Goal: Information Seeking & Learning: Learn about a topic

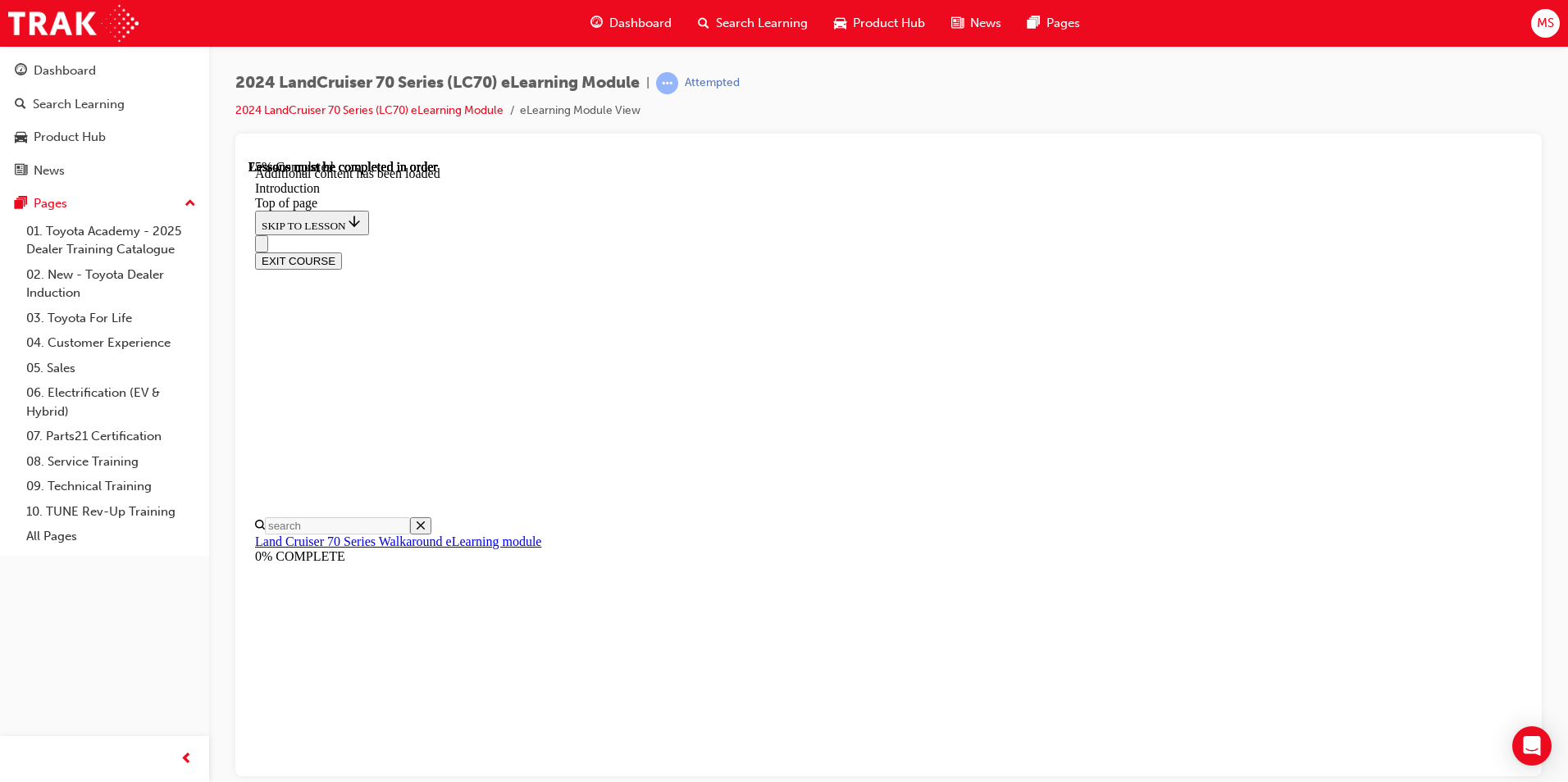
scroll to position [1480, 0]
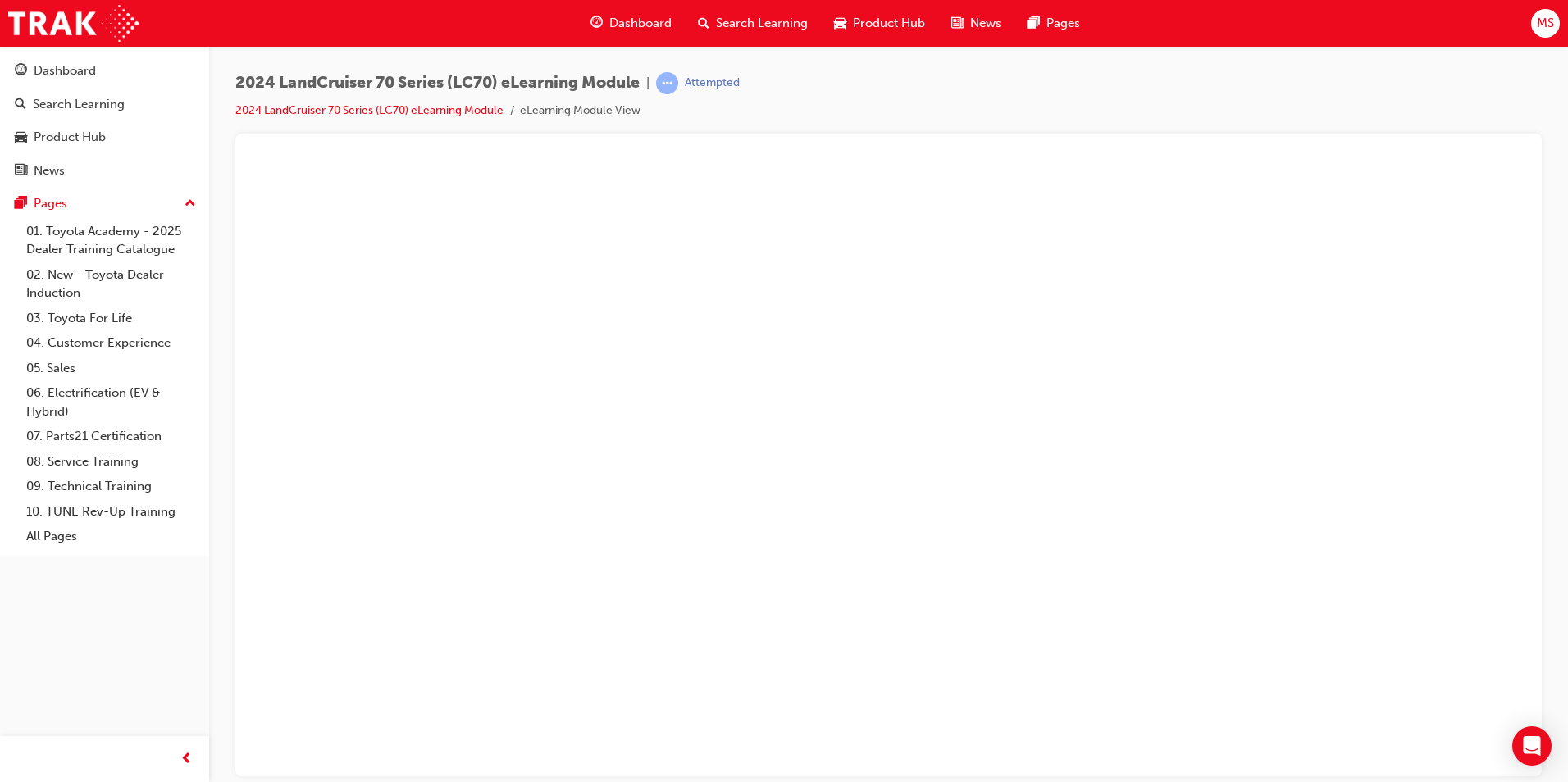
click at [1140, 624] on button "Unzoom image" at bounding box center [889, 467] width 1281 height 617
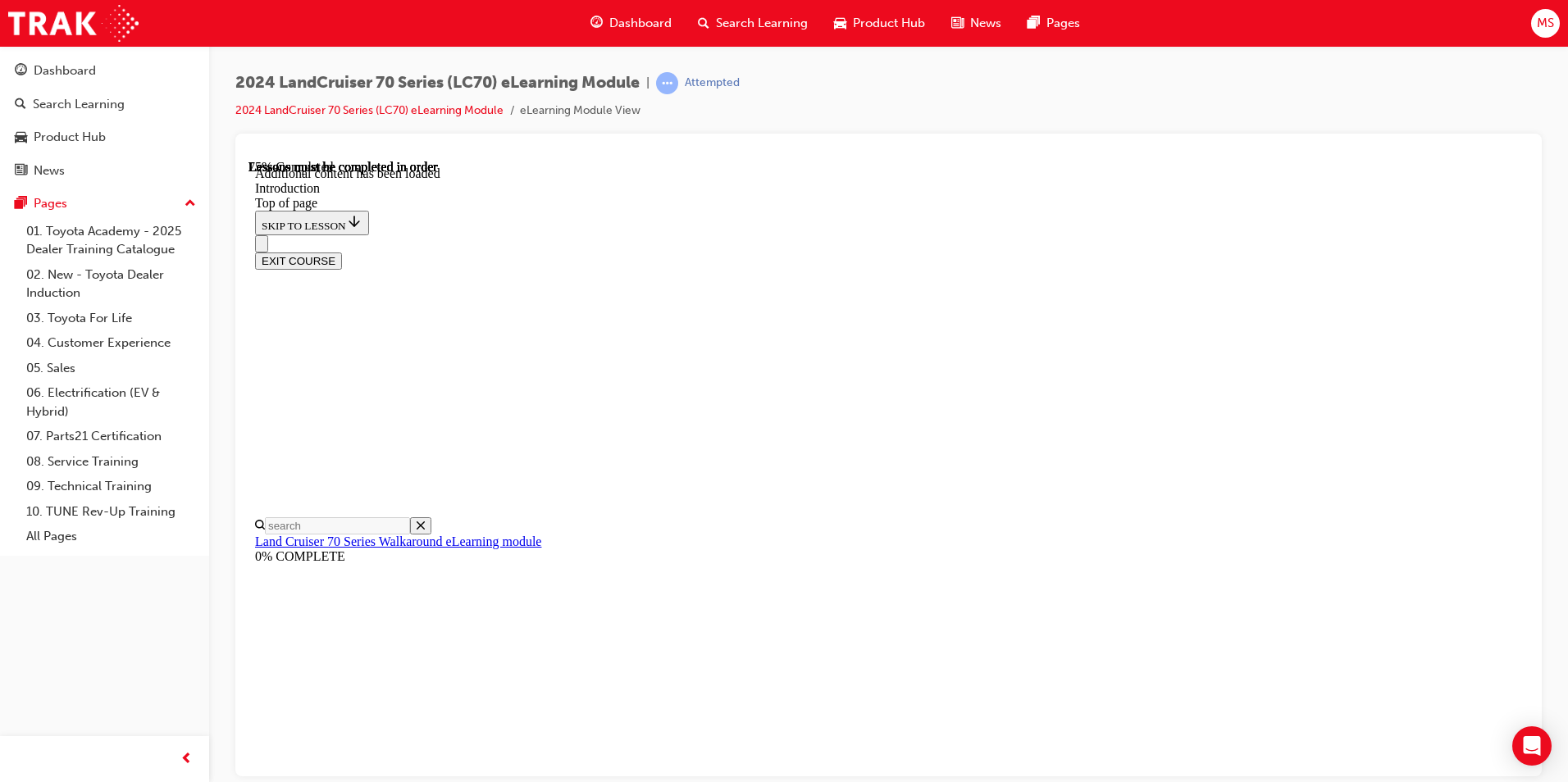
scroll to position [2115, 0]
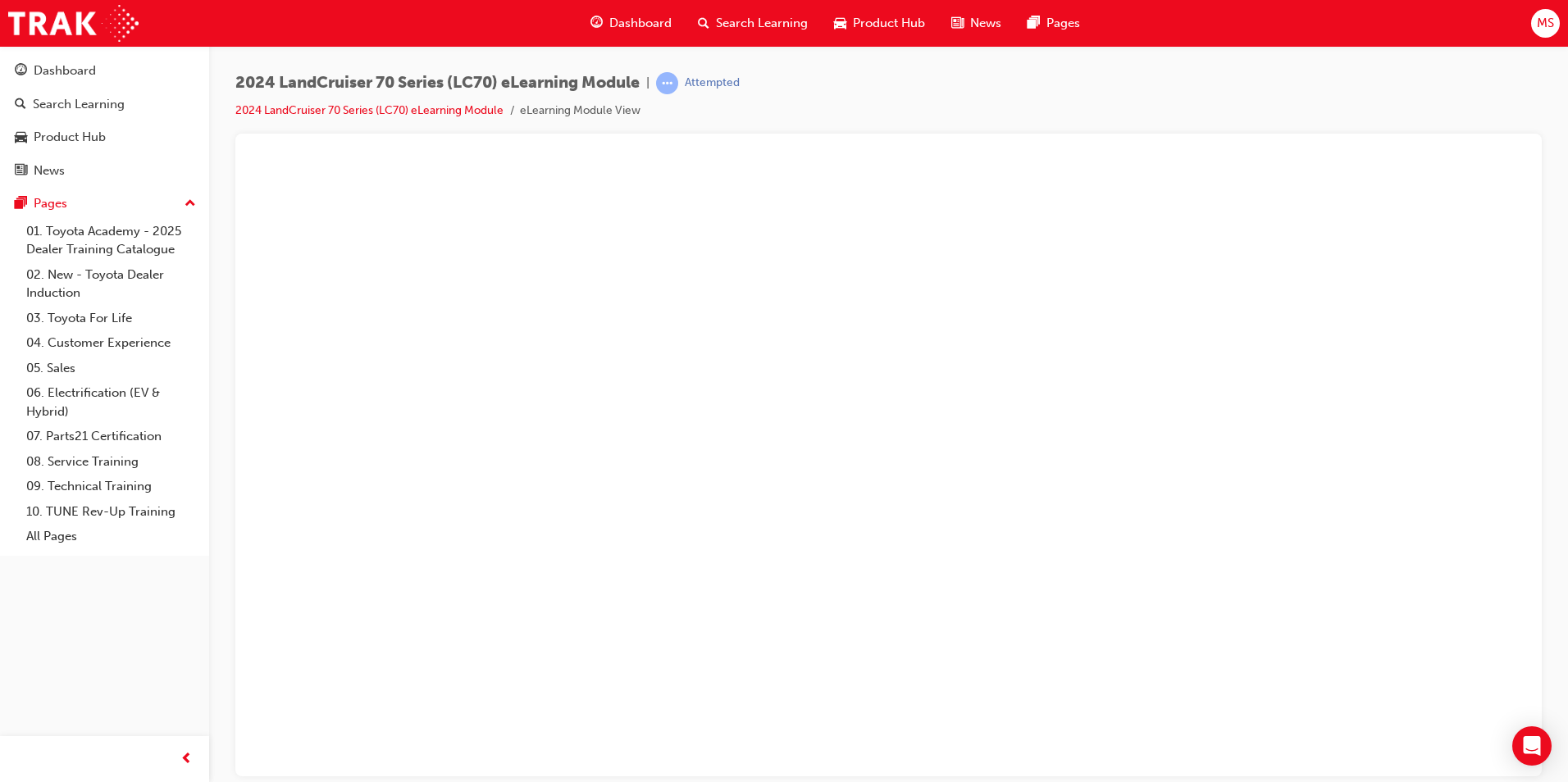
click at [1282, 439] on button "Unzoom image" at bounding box center [889, 467] width 1281 height 617
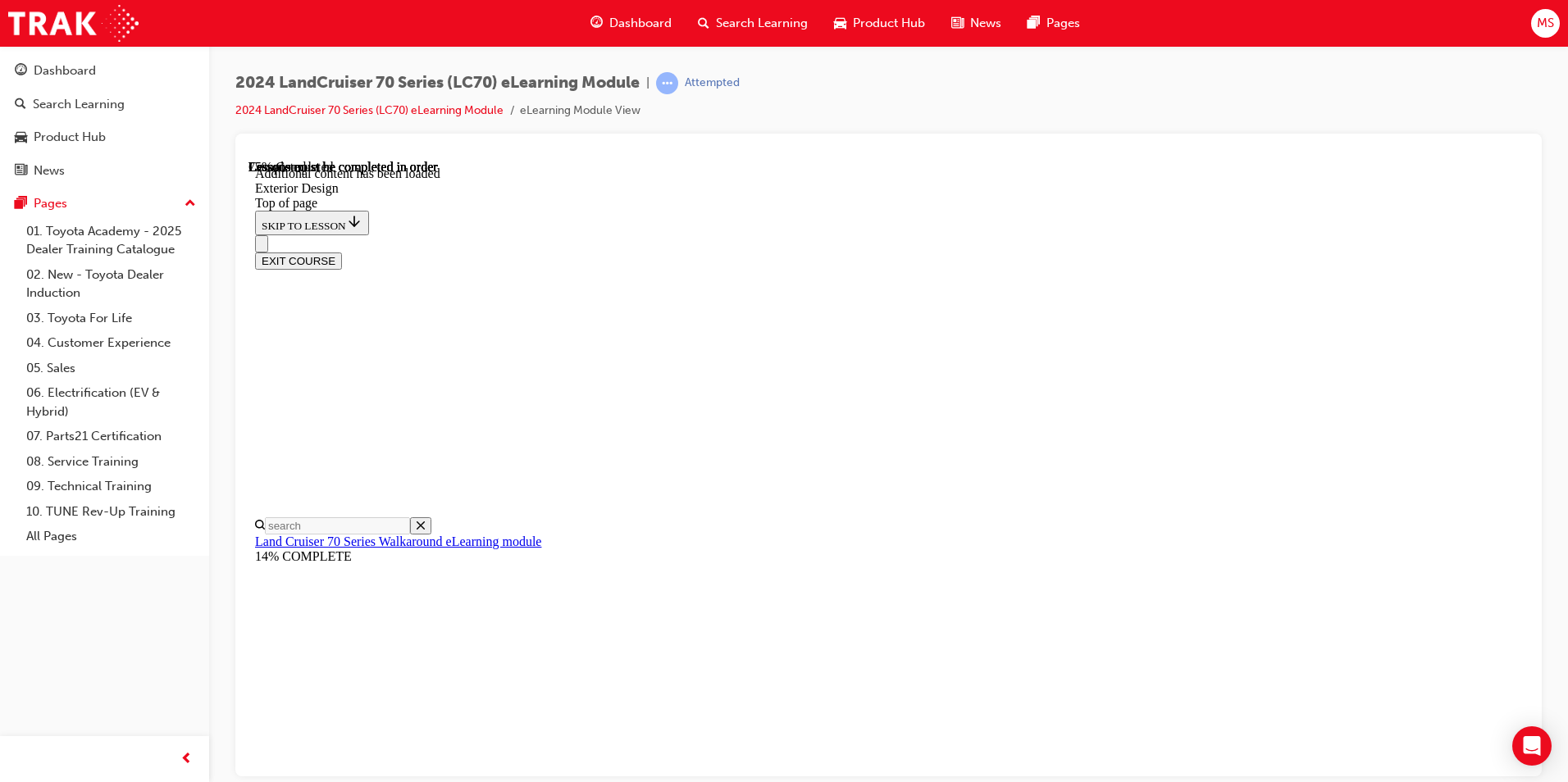
scroll to position [96, 0]
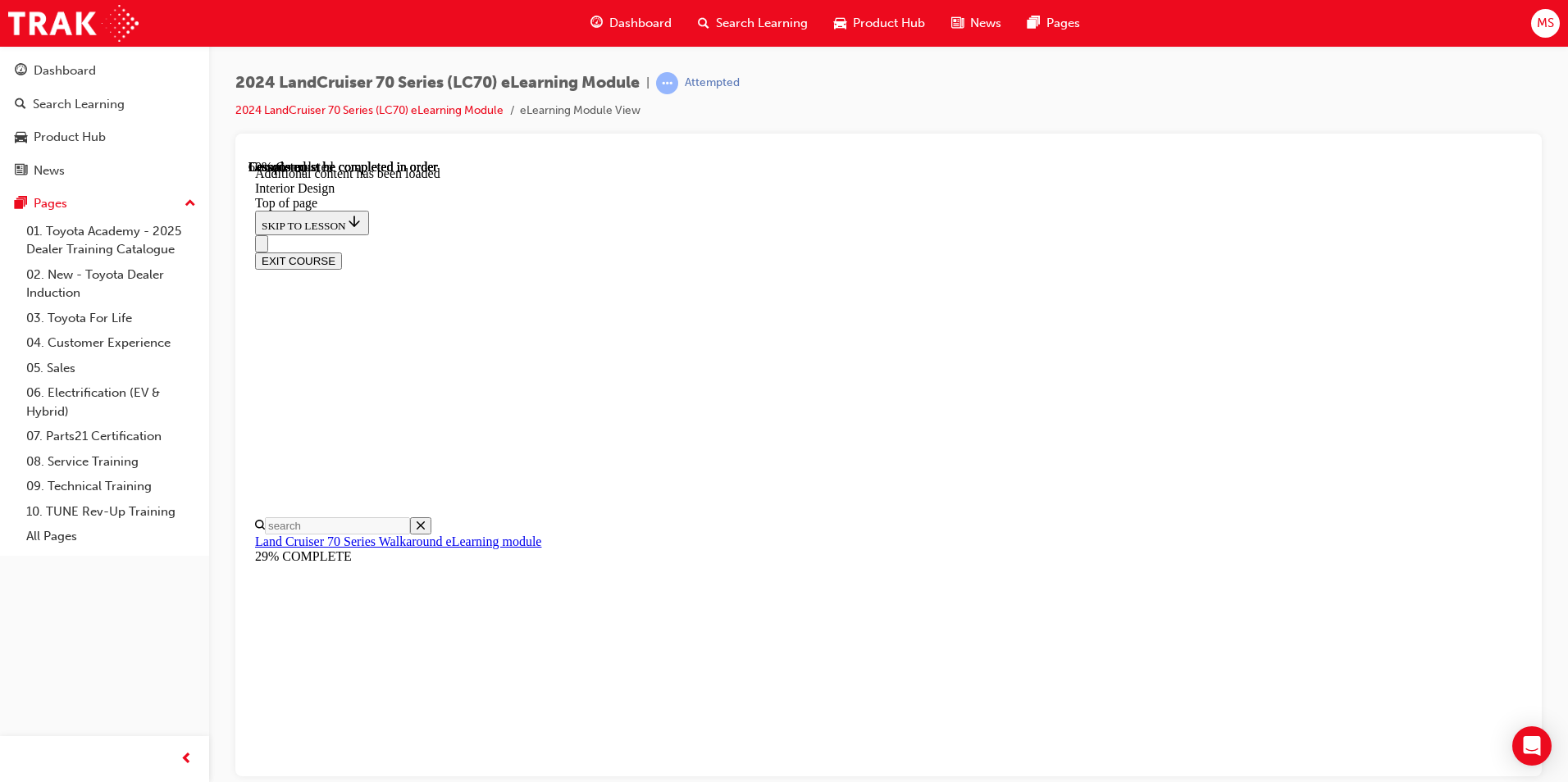
drag, startPoint x: 1105, startPoint y: 206, endPoint x: 1145, endPoint y: 204, distance: 40.0
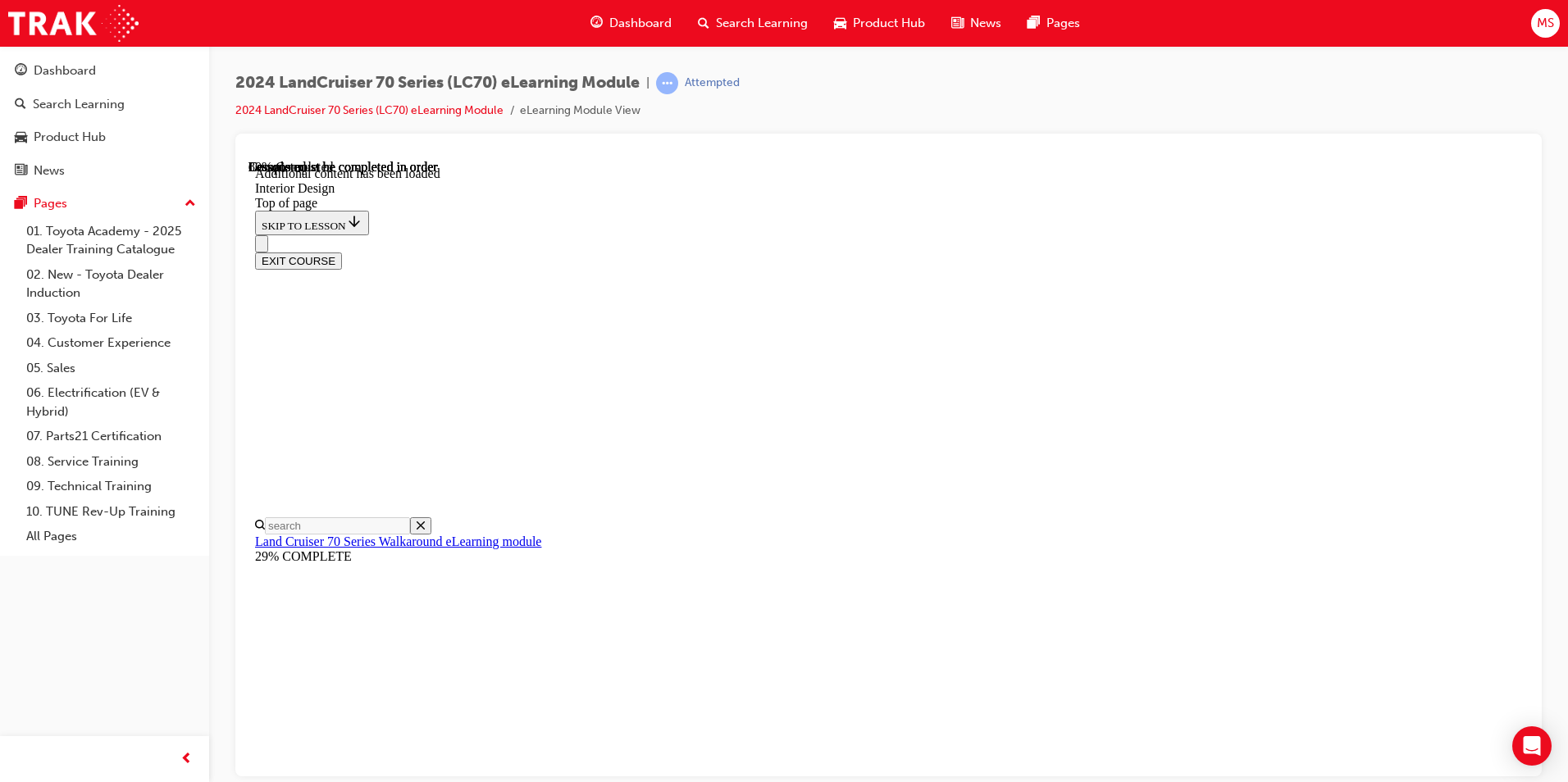
click at [997, 235] on div "EXIT COURSE" at bounding box center [882, 252] width 1255 height 34
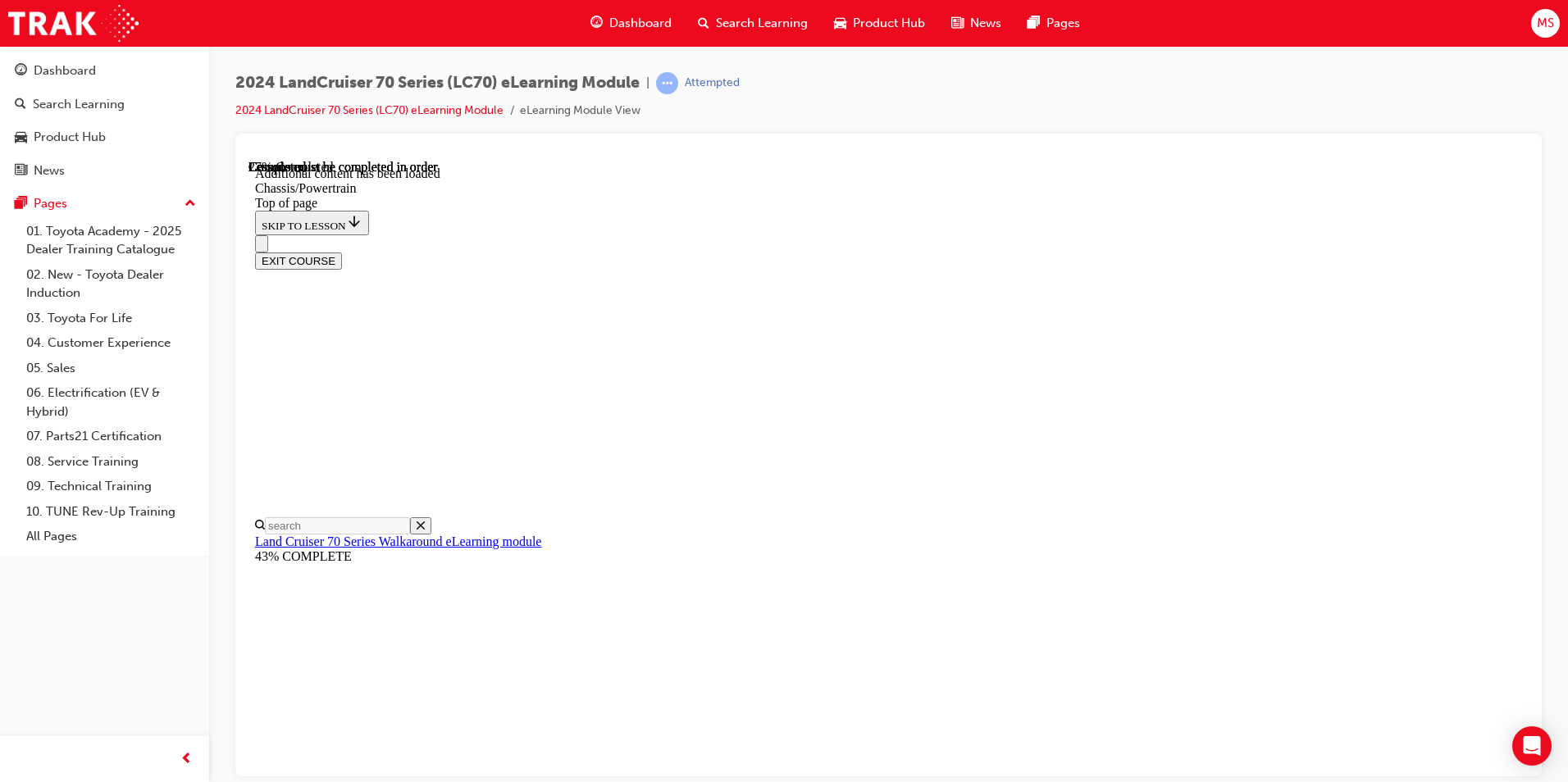
scroll to position [1035, 0]
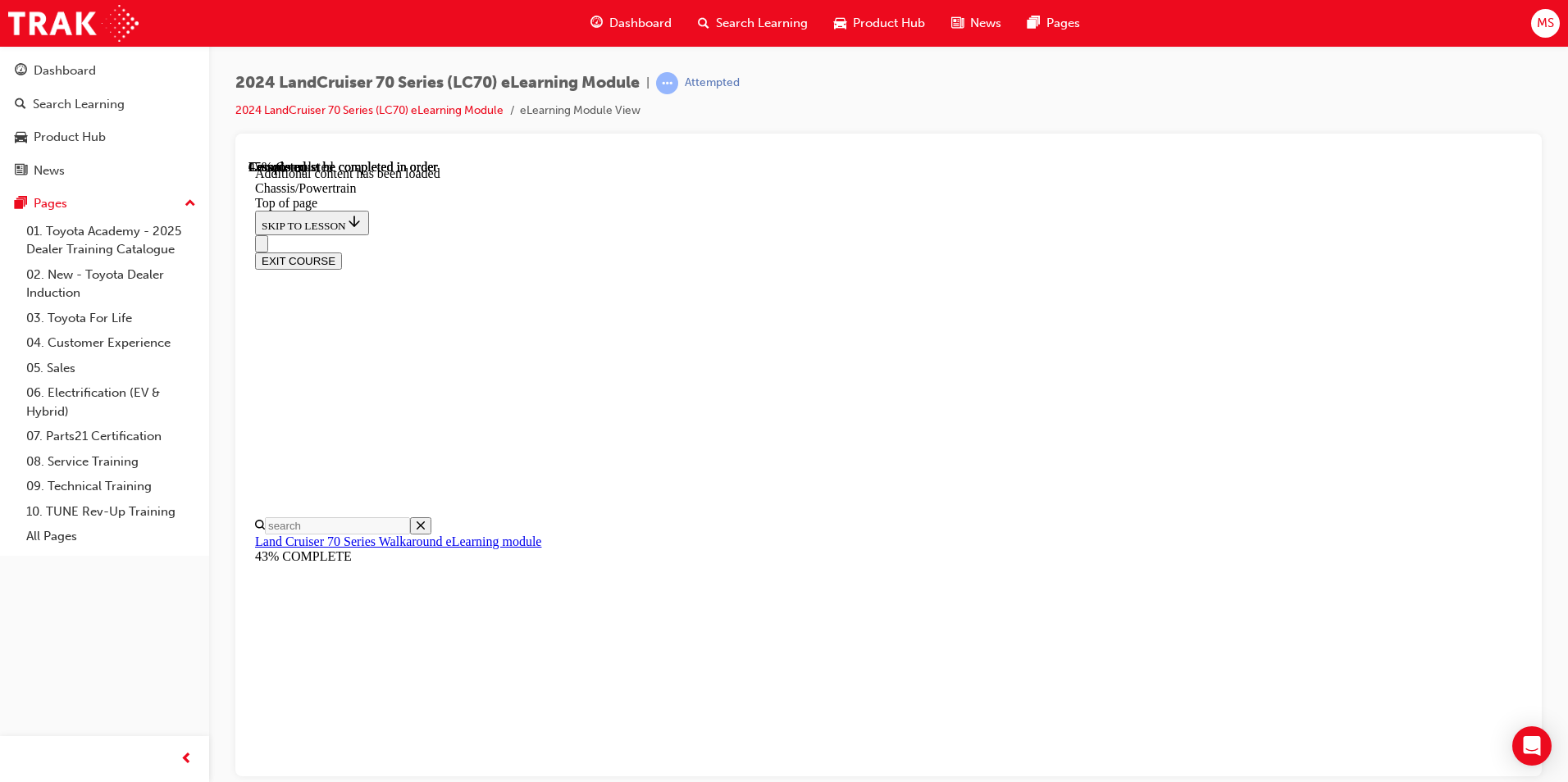
scroll to position [1842, 0]
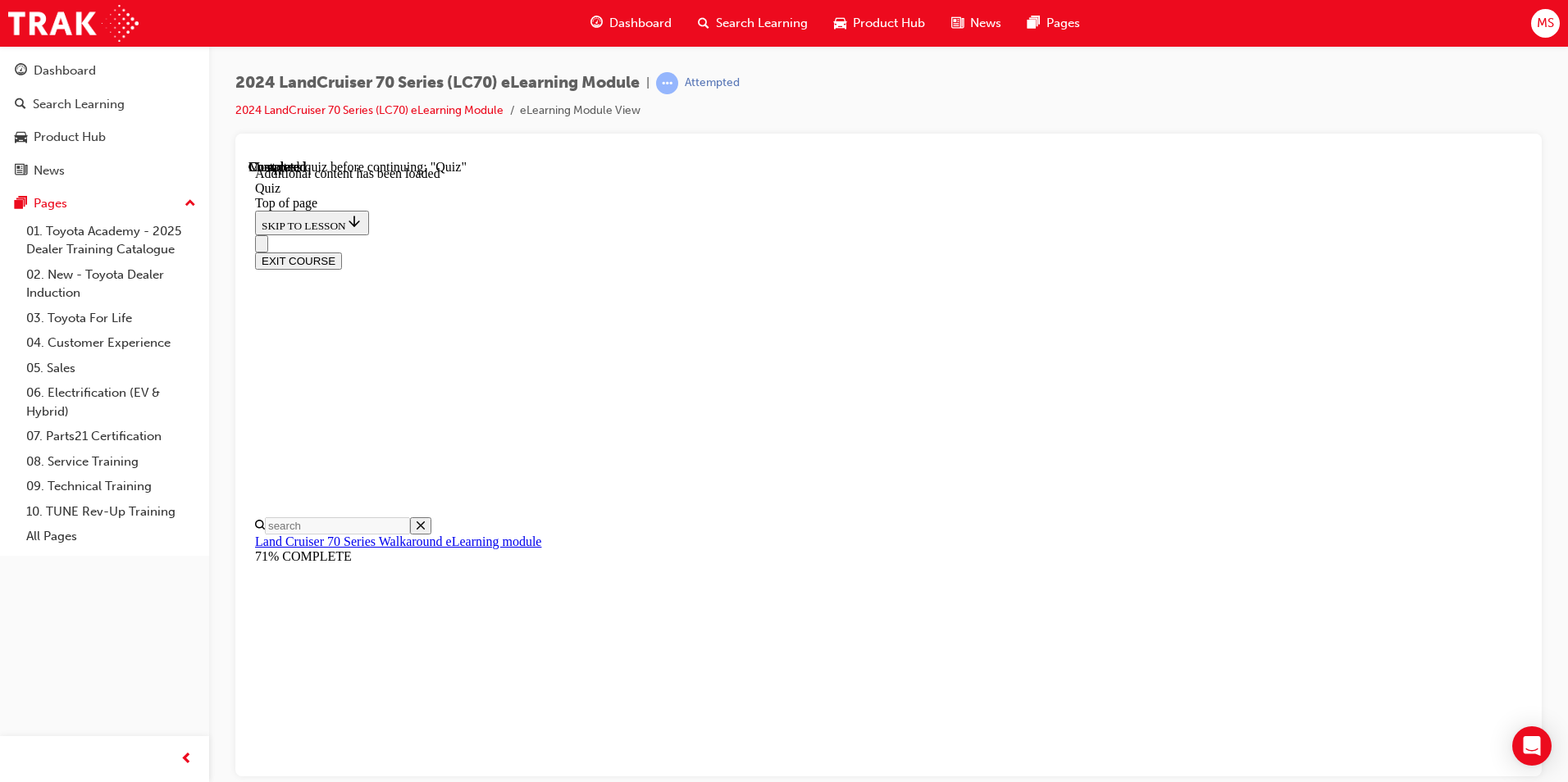
scroll to position [51, 0]
drag, startPoint x: 1041, startPoint y: 436, endPoint x: 950, endPoint y: 529, distance: 130.1
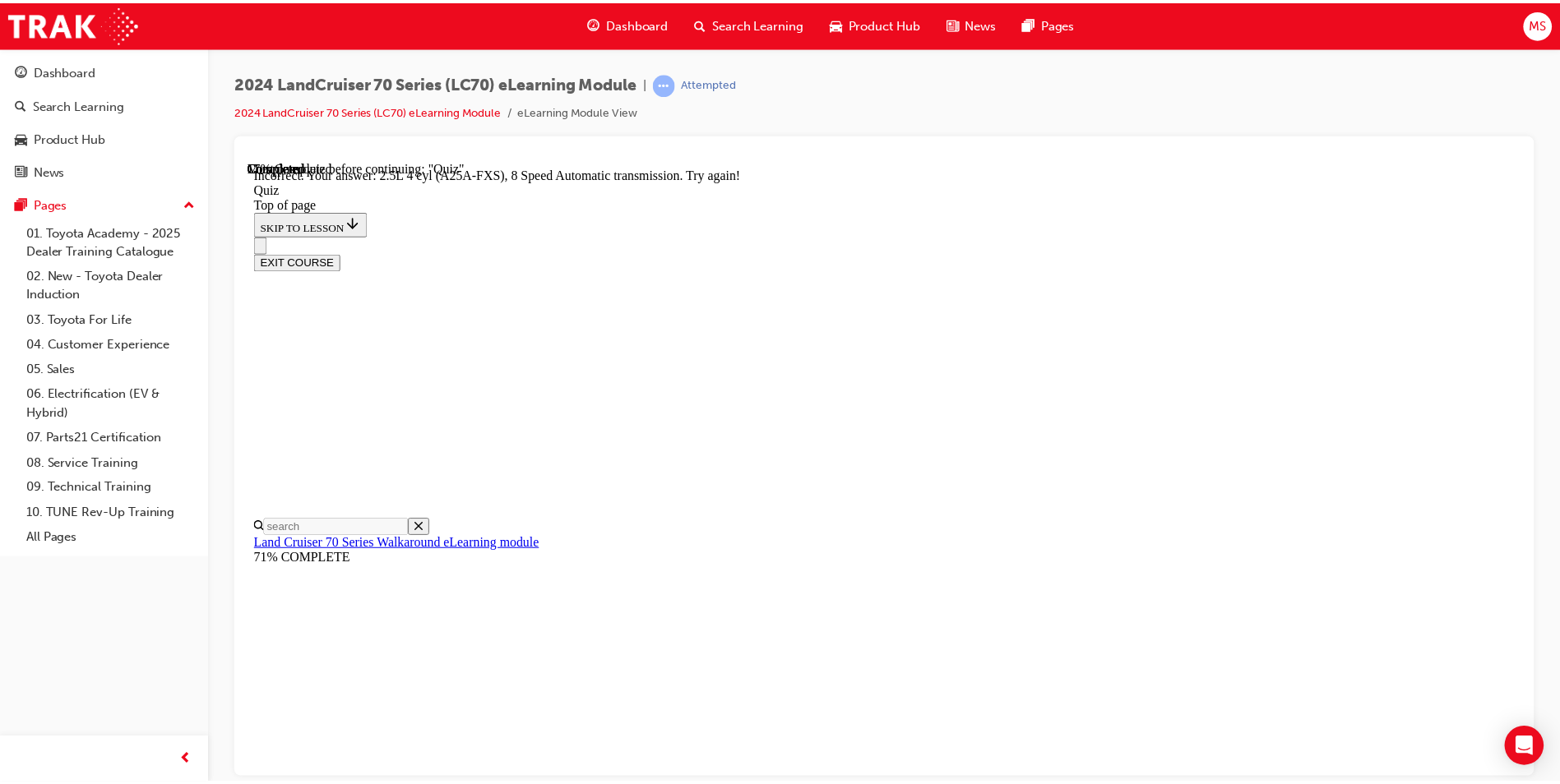
scroll to position [245, 0]
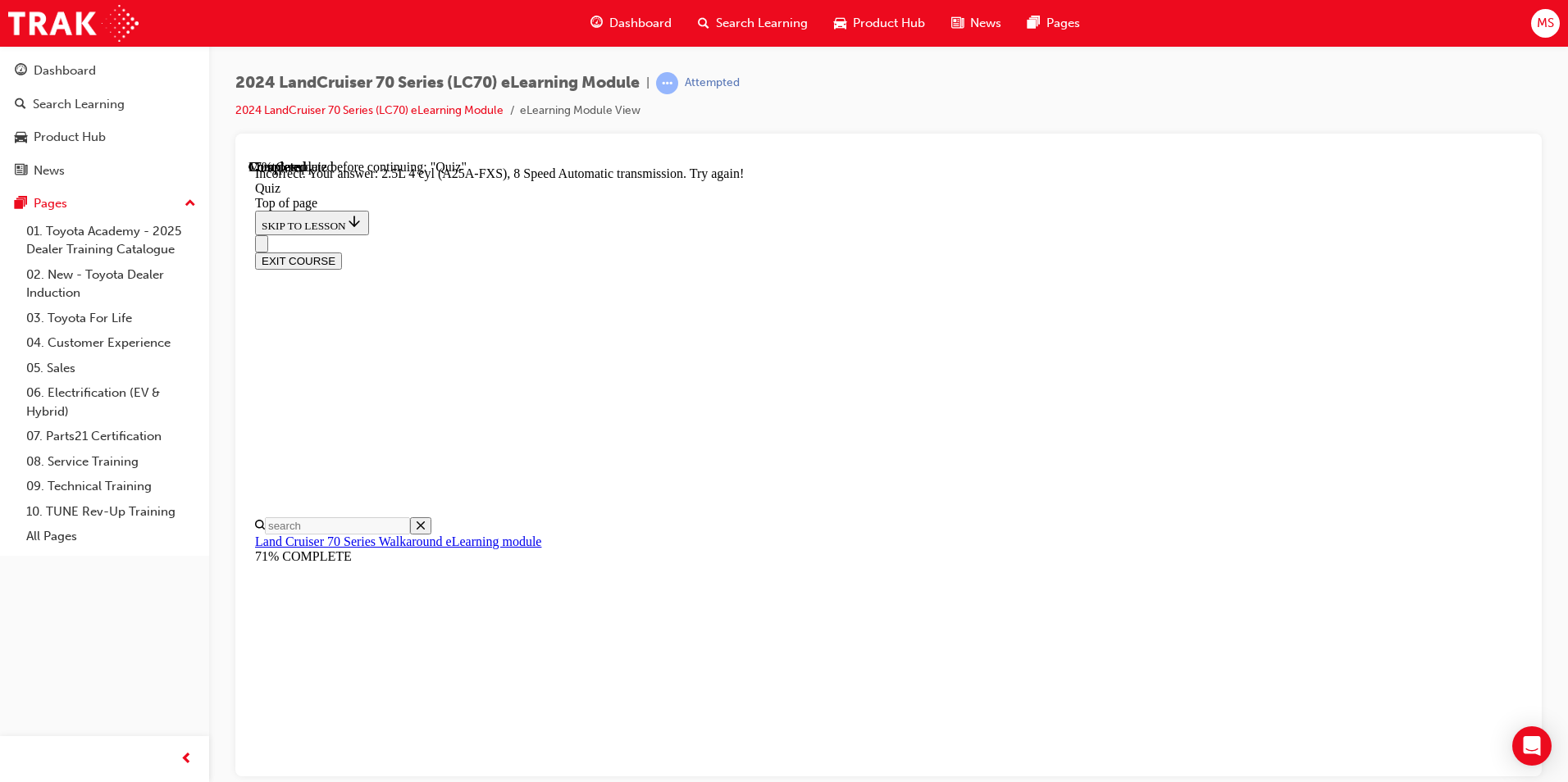
click at [913, 11] on div "Product Hub" at bounding box center [880, 24] width 117 height 34
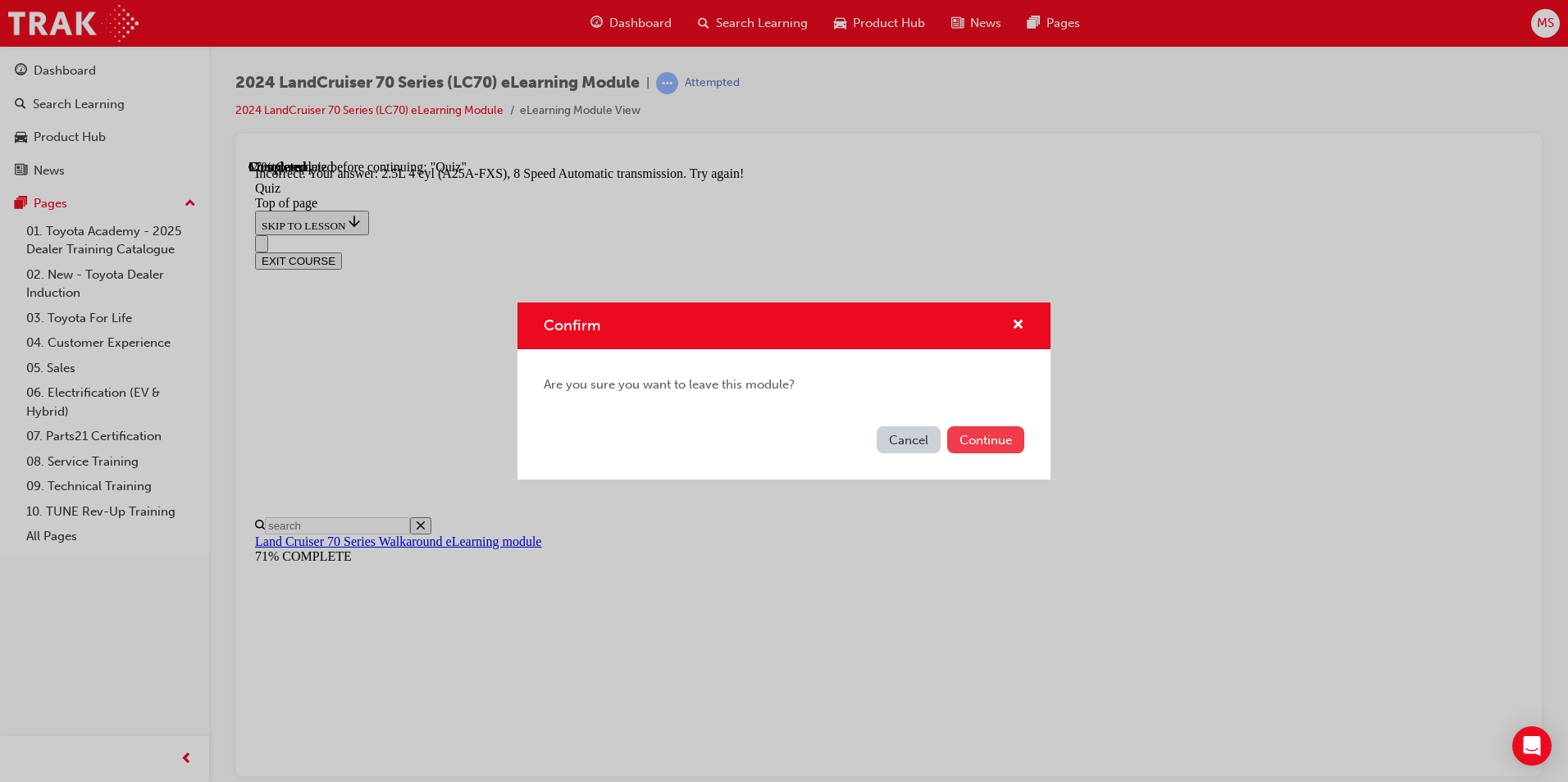
click at [981, 443] on button "Continue" at bounding box center [986, 440] width 78 height 27
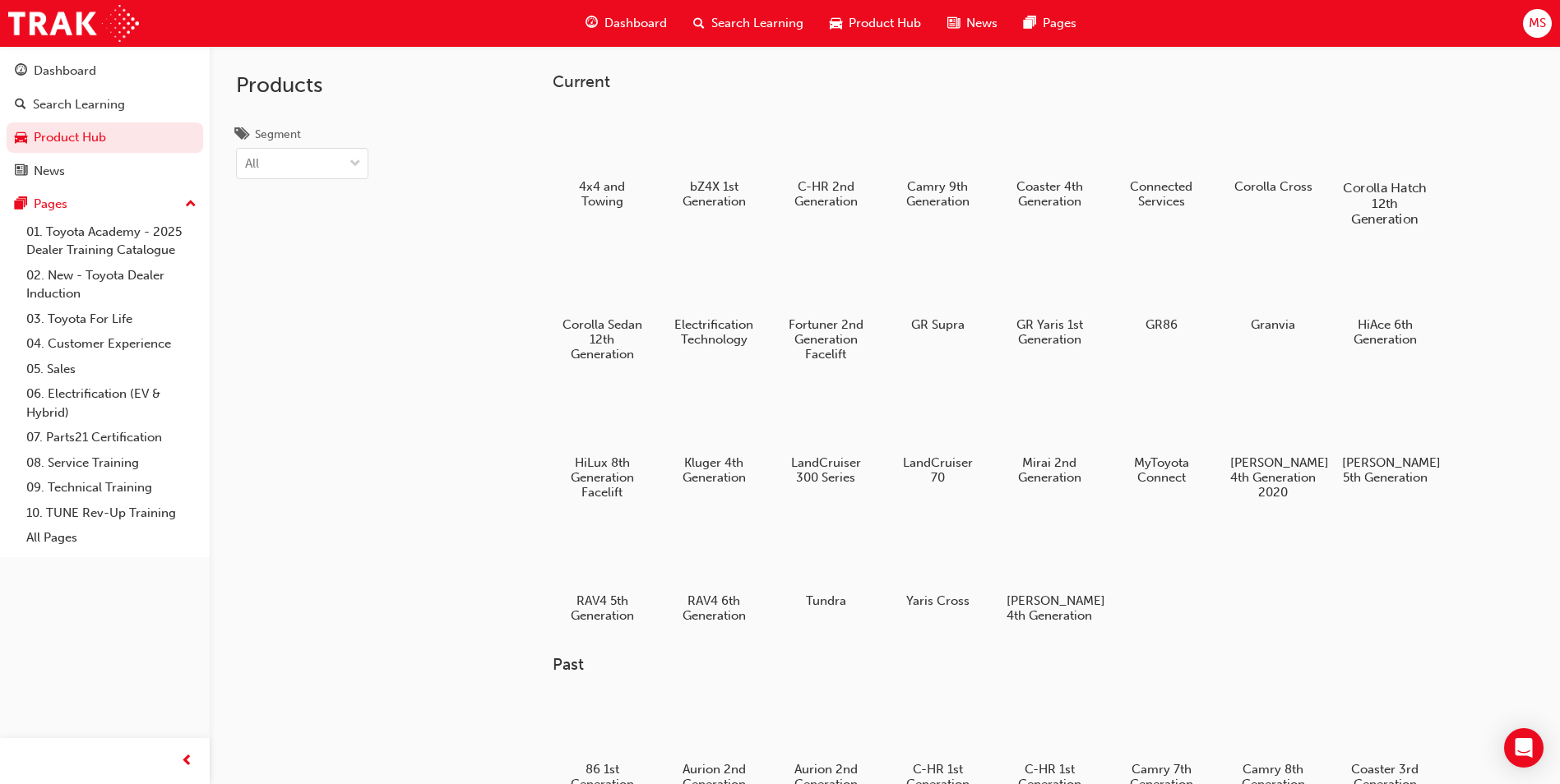
click at [1349, 199] on h5 "Corolla Hatch 12th Generation" at bounding box center [1386, 203] width 91 height 46
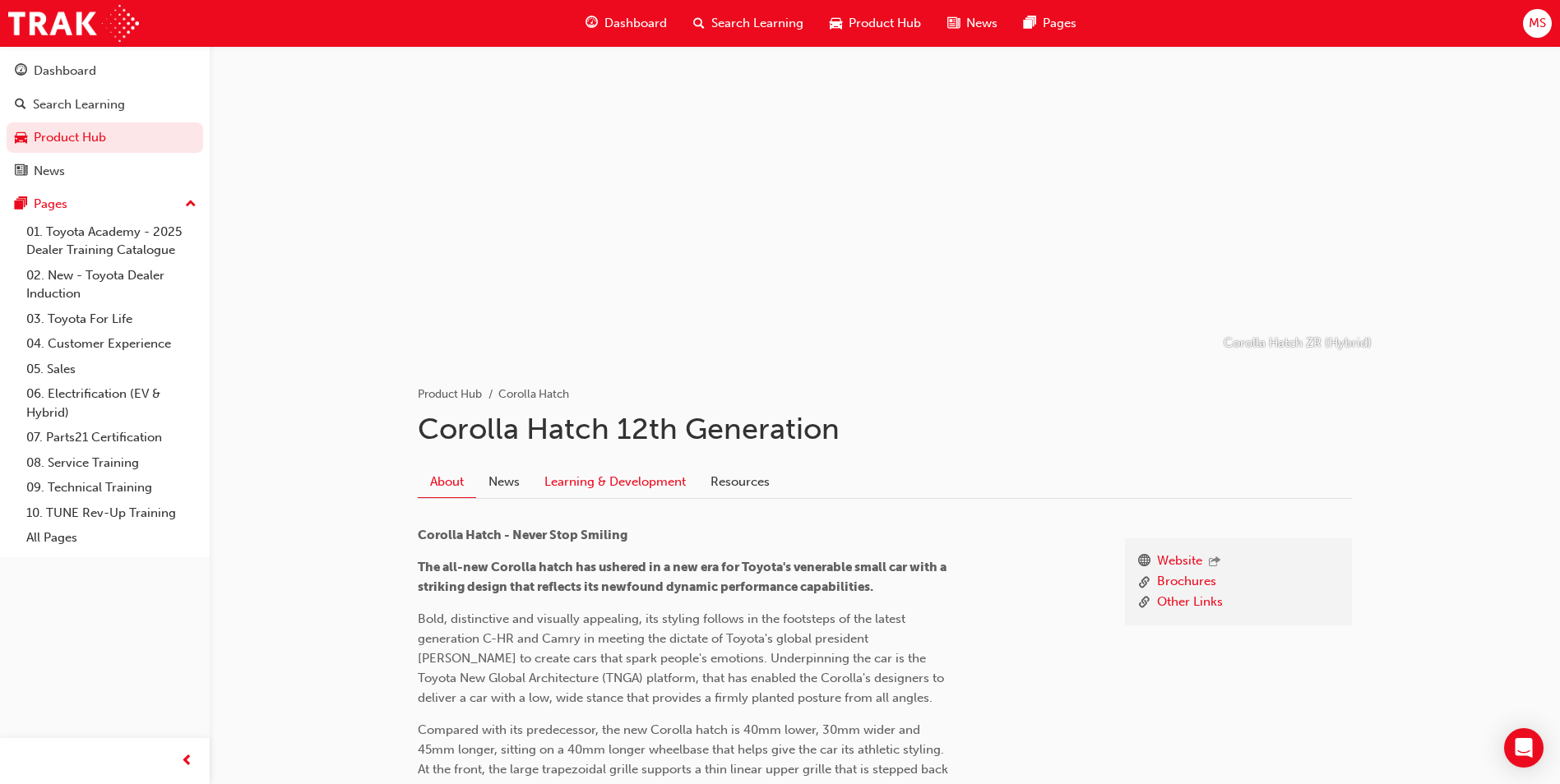
scroll to position [21, 0]
click at [531, 474] on link "News" at bounding box center [504, 477] width 56 height 31
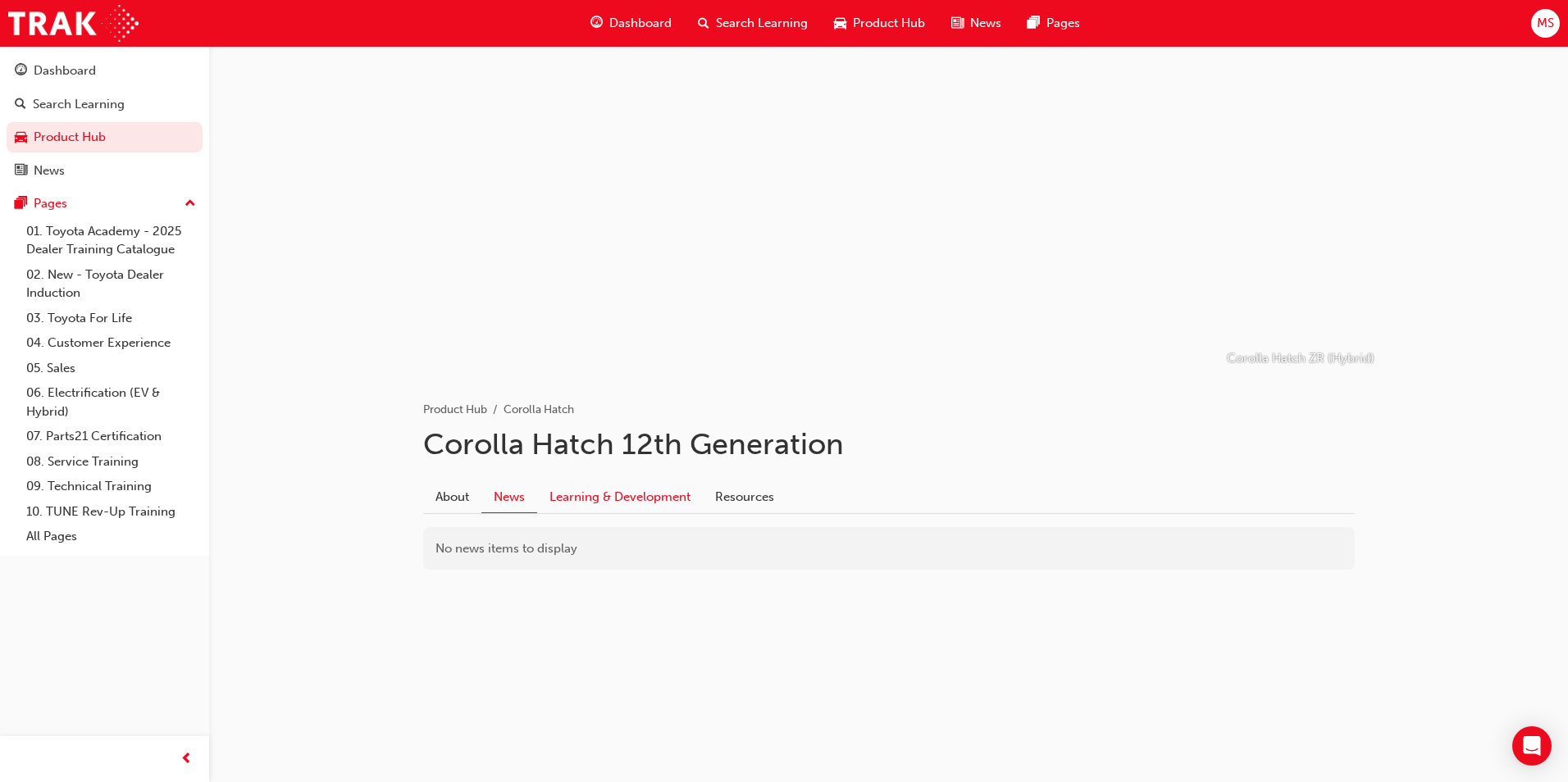
click at [621, 501] on link "Learning & Development" at bounding box center [619, 496] width 166 height 31
click at [841, 25] on span "car-icon" at bounding box center [840, 24] width 12 height 21
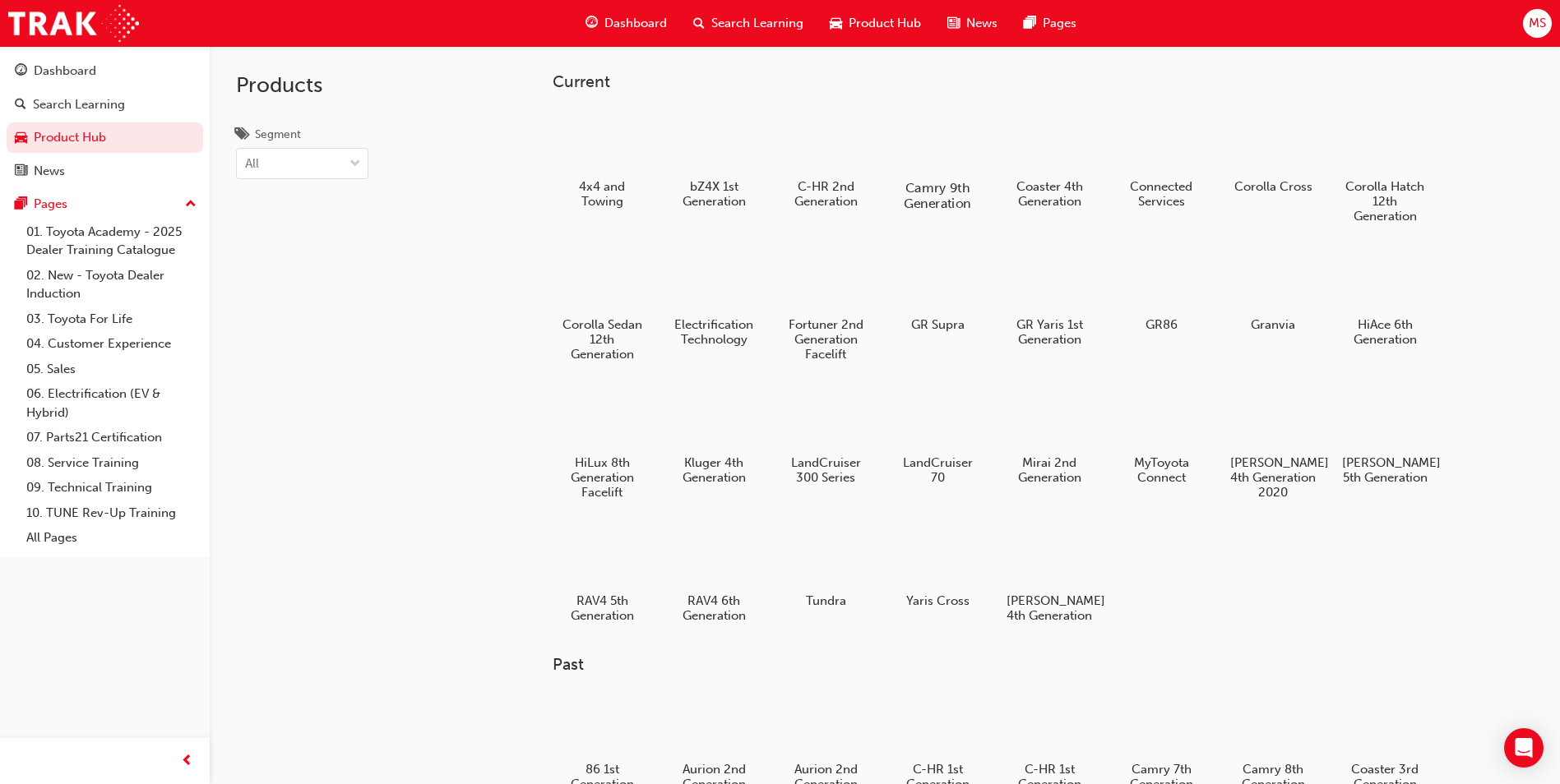
click at [968, 134] on div at bounding box center [938, 140] width 91 height 65
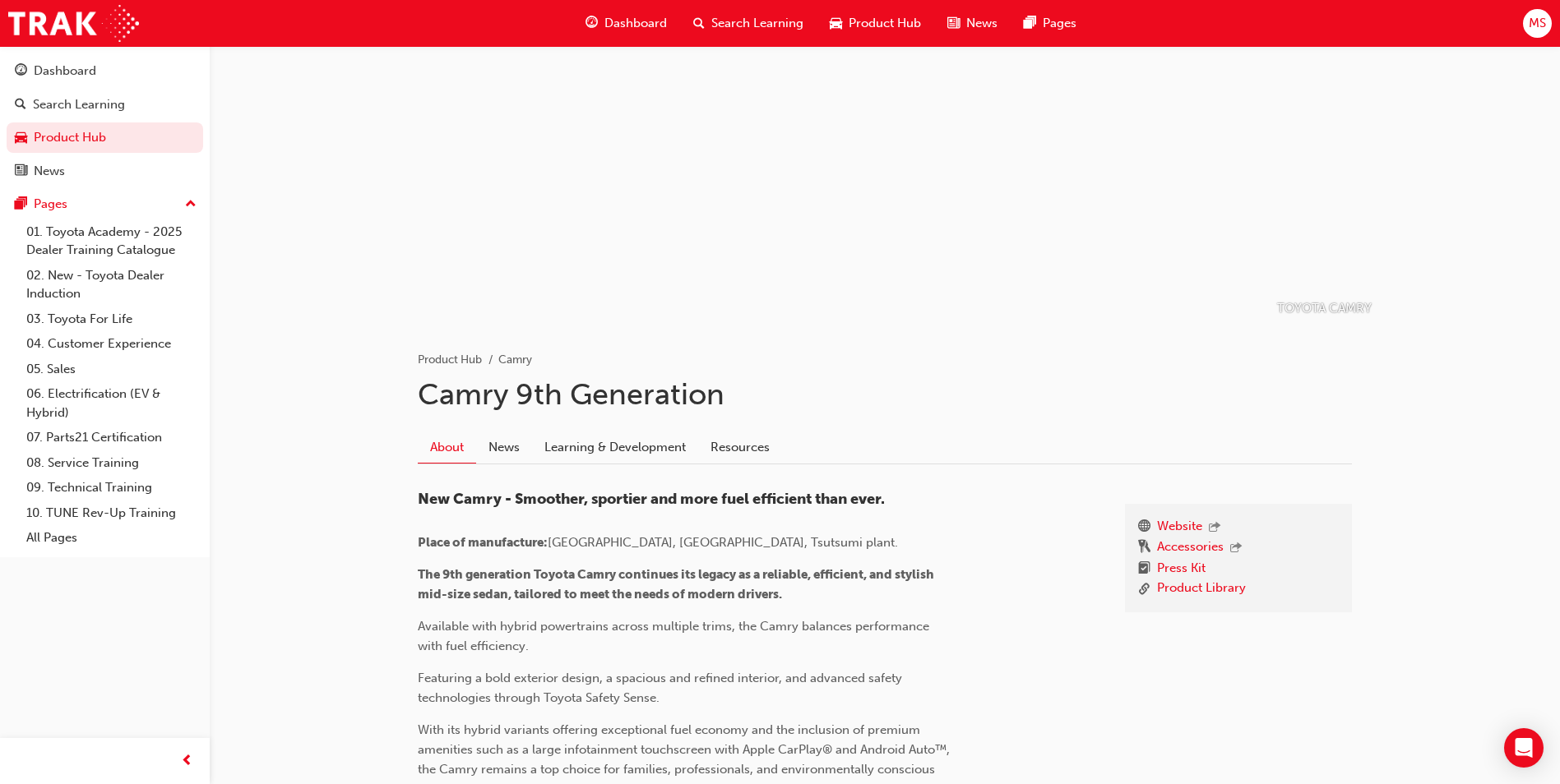
scroll to position [206, 0]
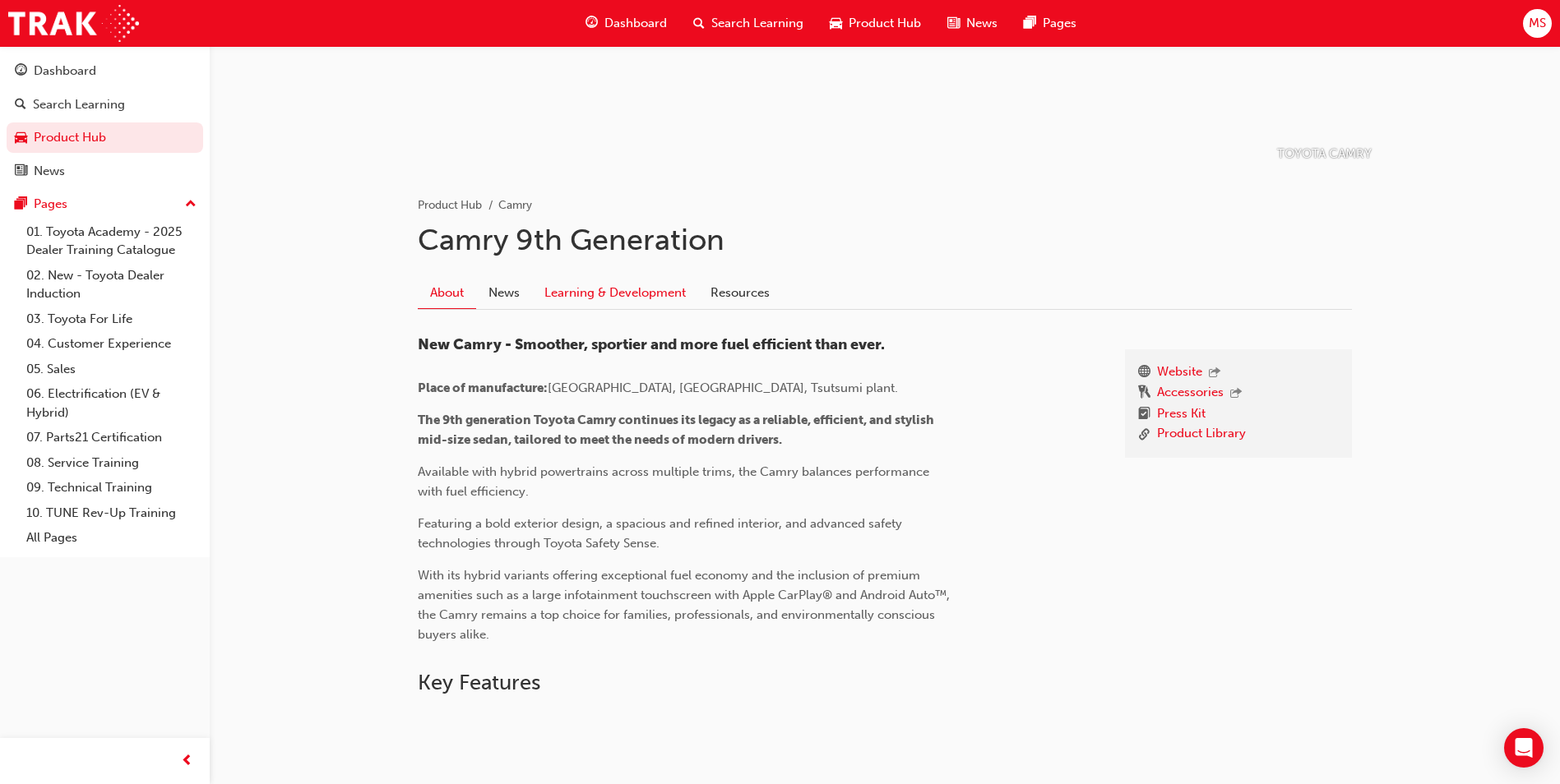
click at [595, 302] on link "Learning & Development" at bounding box center [615, 292] width 166 height 31
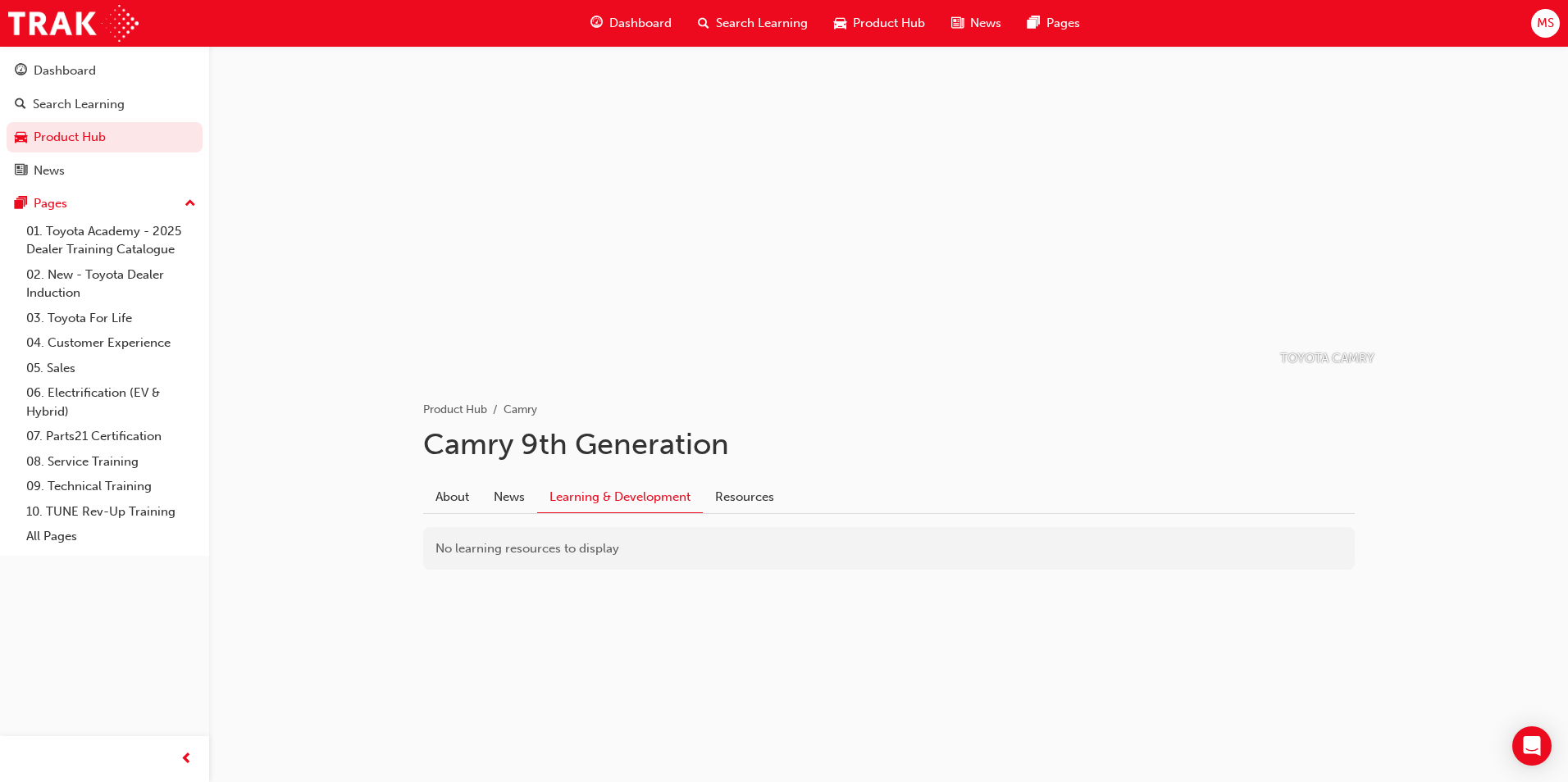
click at [653, 12] on div "Dashboard" at bounding box center [632, 24] width 108 height 34
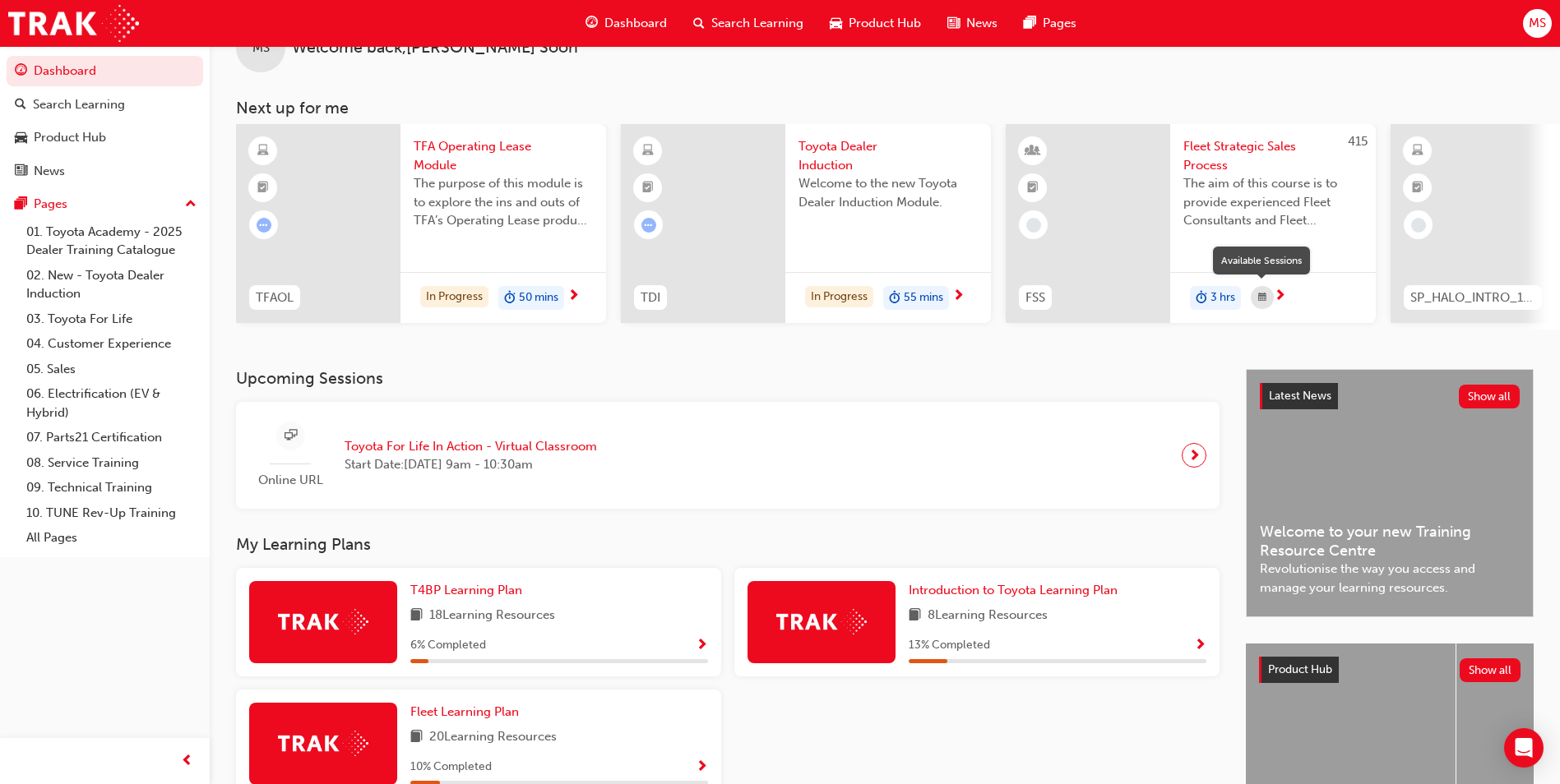
scroll to position [41, 0]
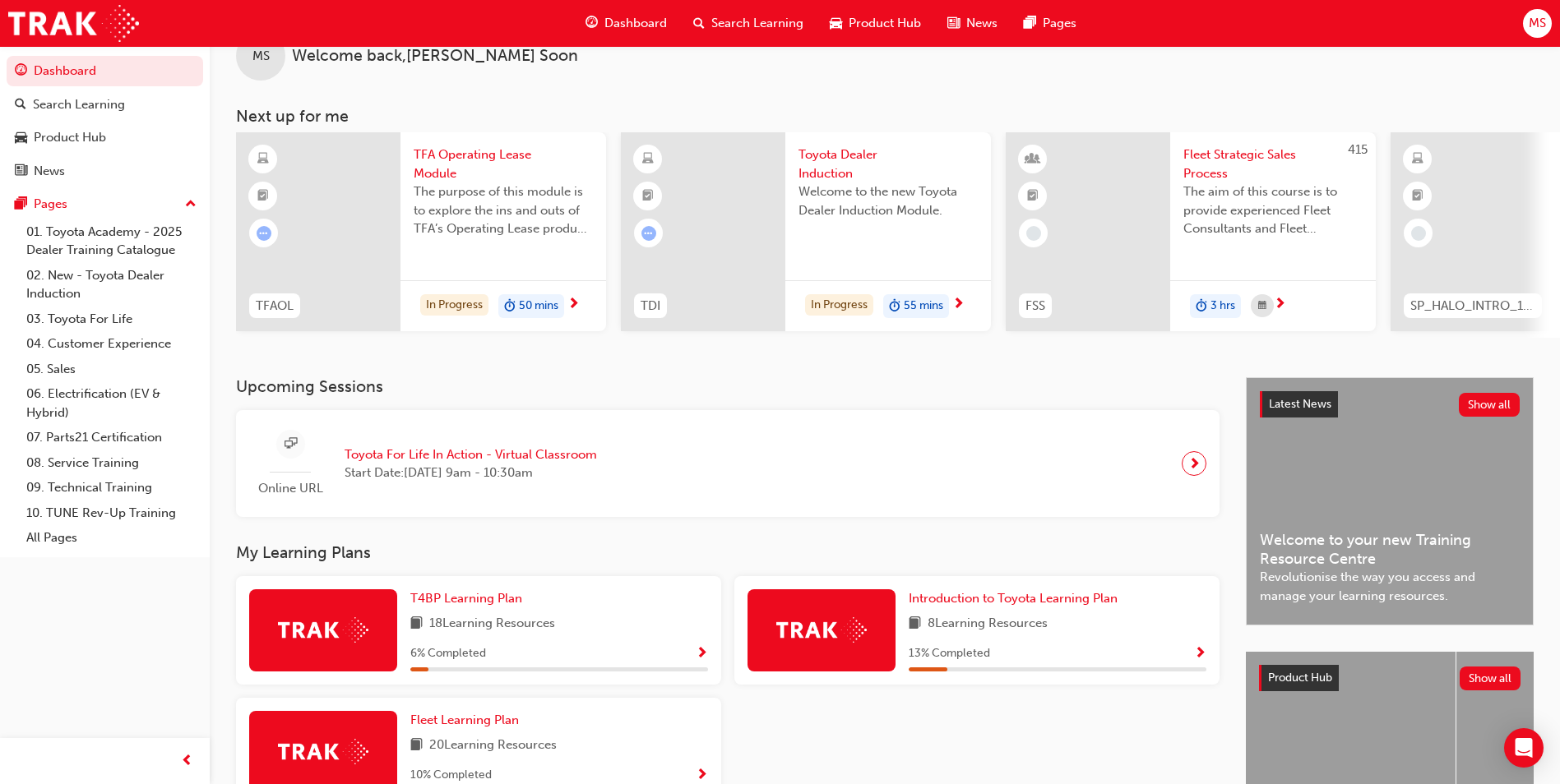
click at [1316, 303] on div "3 hrs" at bounding box center [1273, 306] width 206 height 52
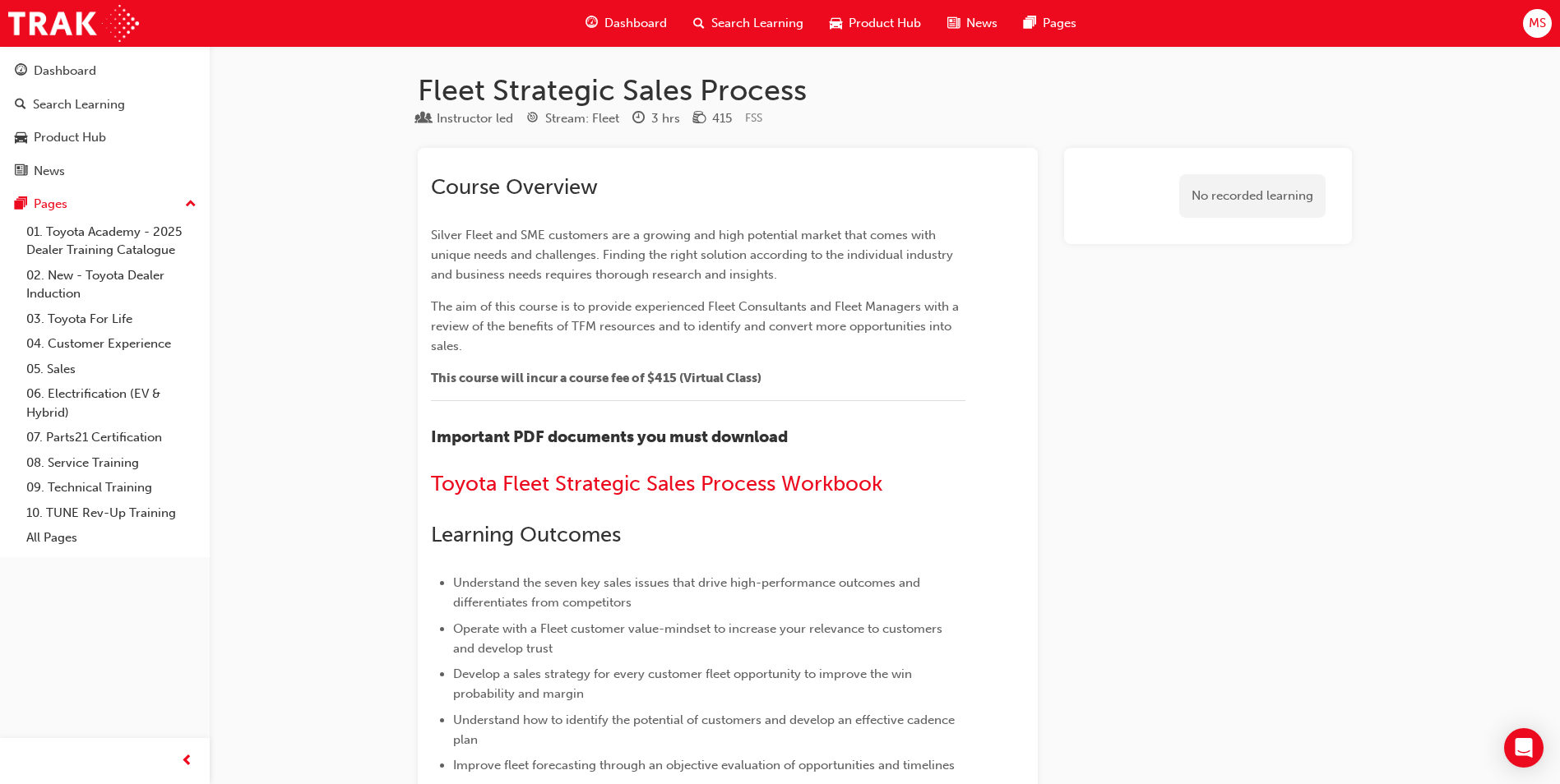
click at [652, 6] on div "Dashboard Search Learning Product Hub News Pages" at bounding box center [831, 23] width 530 height 46
click at [644, 27] on span "Dashboard" at bounding box center [636, 24] width 63 height 19
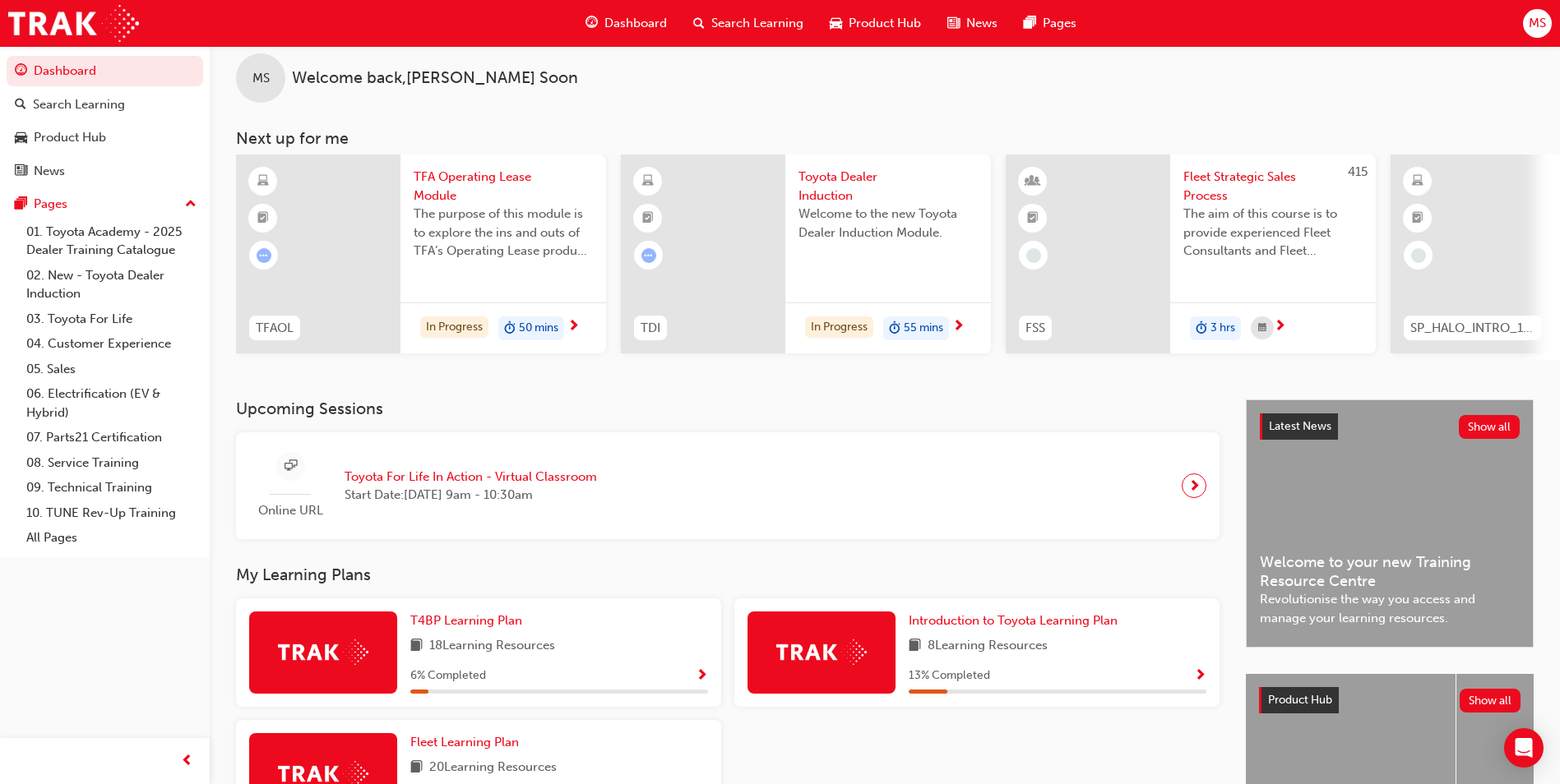
scroll to position [41, 0]
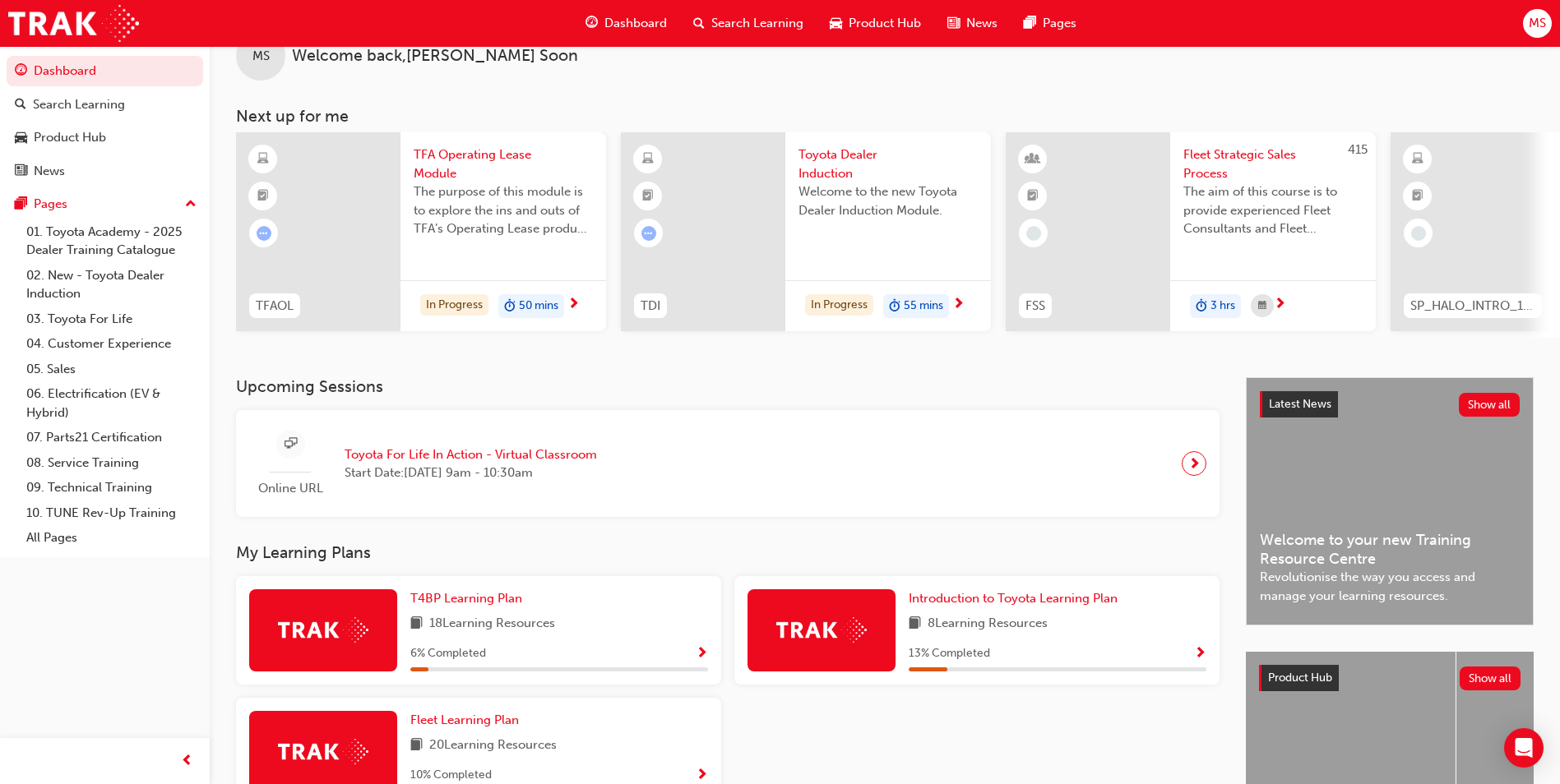
click at [1502, 208] on div at bounding box center [1473, 232] width 164 height 199
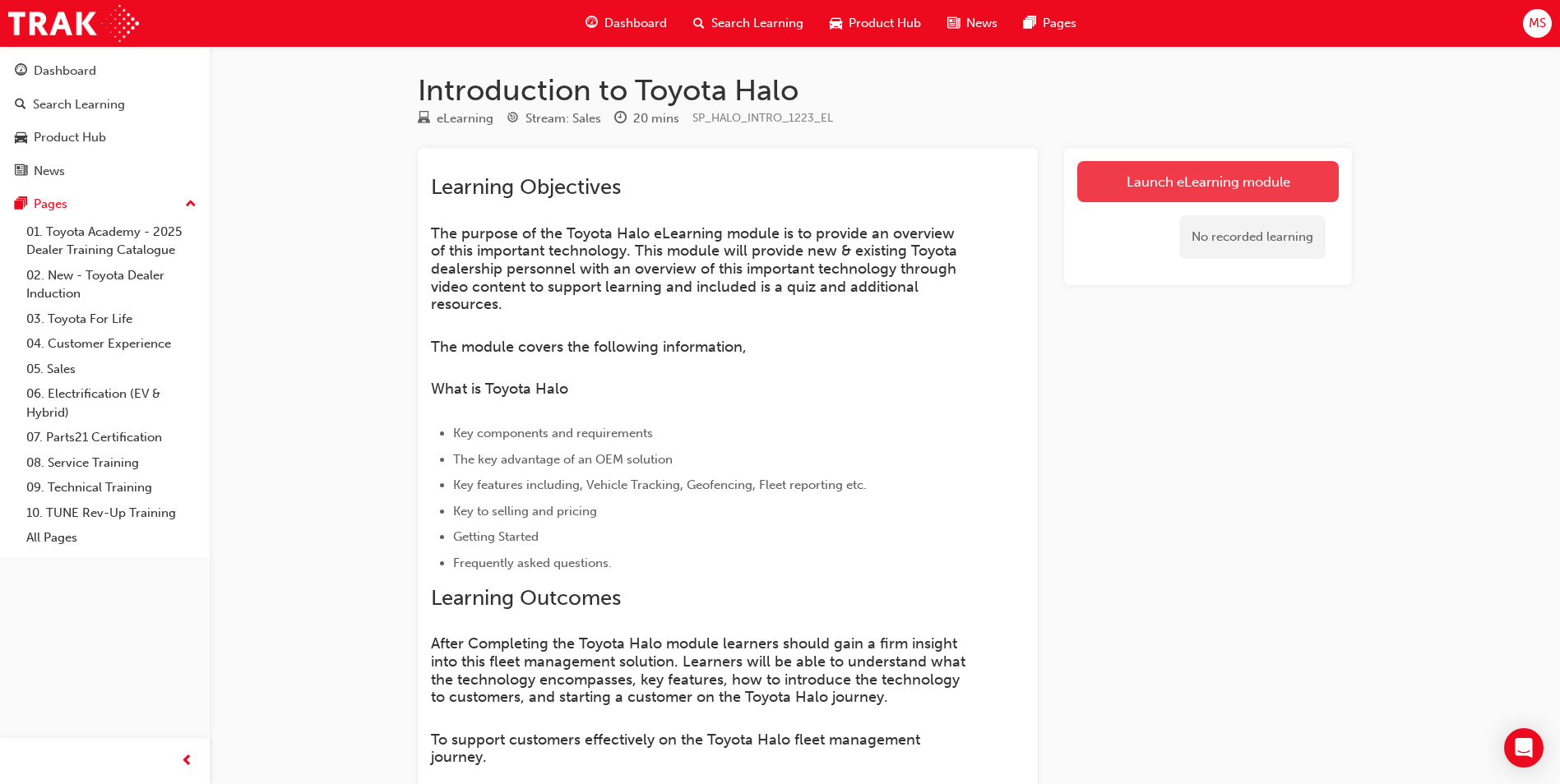
click at [1244, 183] on link "Launch eLearning module" at bounding box center [1208, 181] width 262 height 41
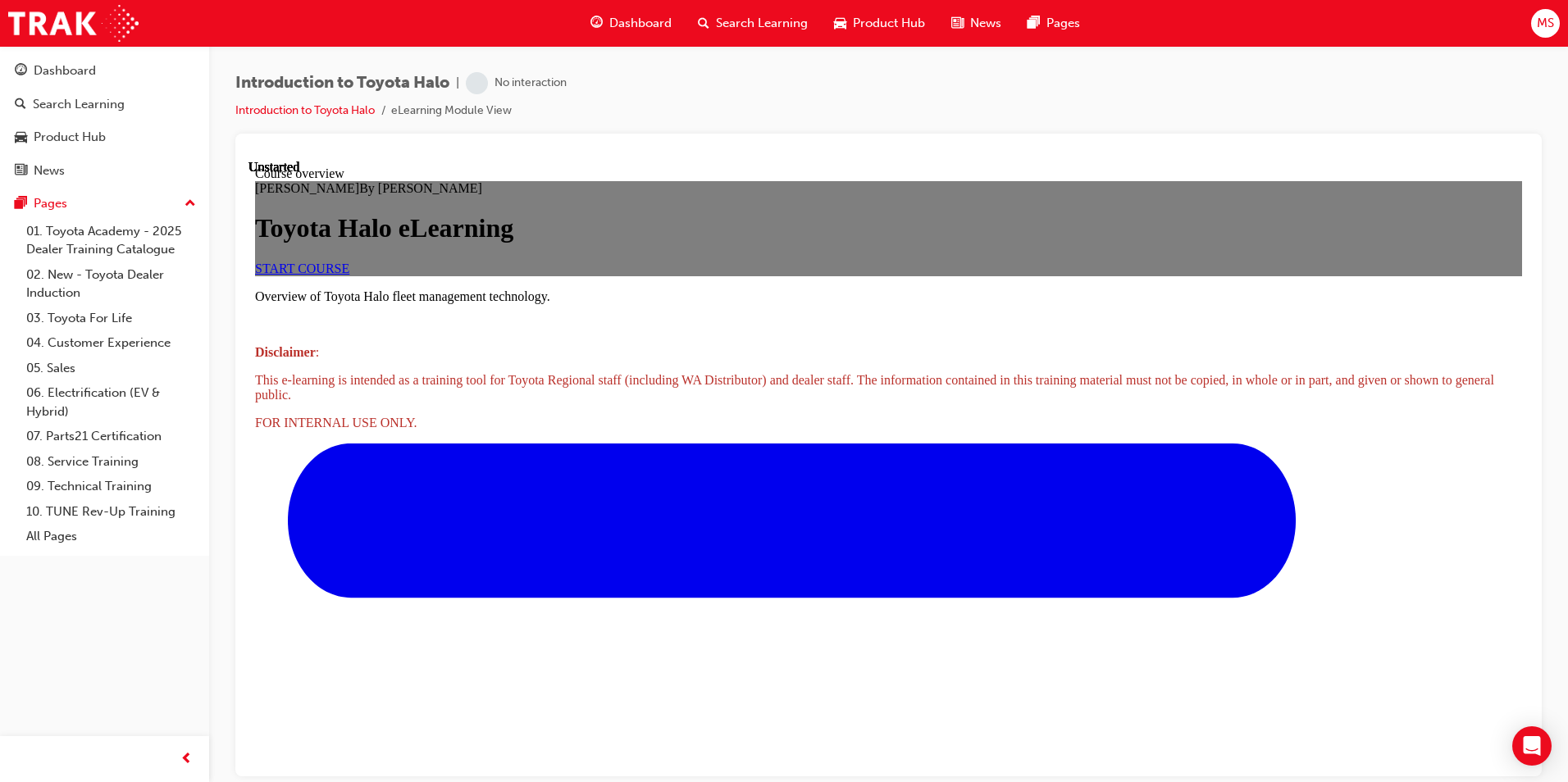
scroll to position [205, 0]
click at [350, 275] on span "START COURSE" at bounding box center [303, 268] width 95 height 14
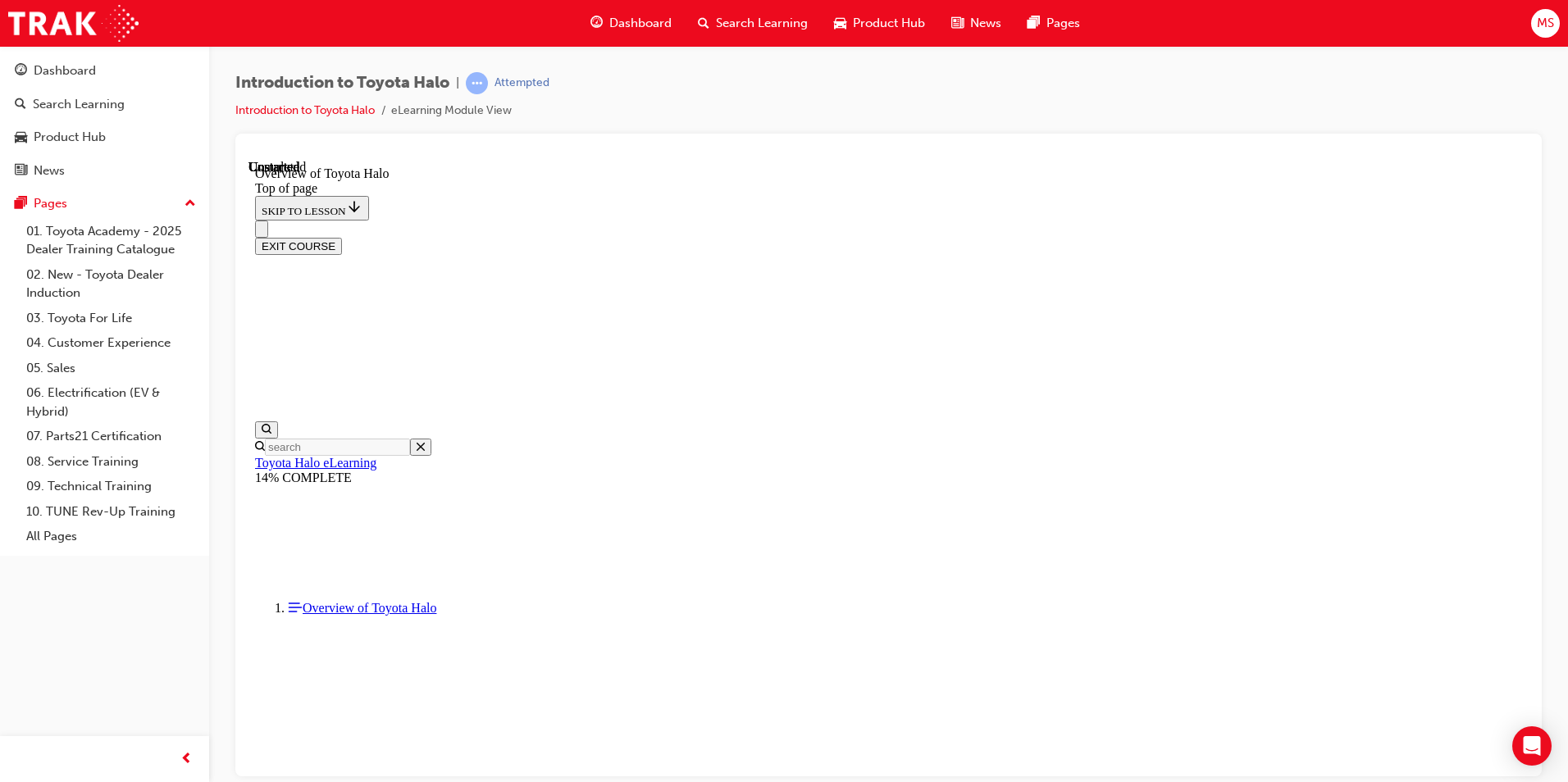
scroll to position [1001, 0]
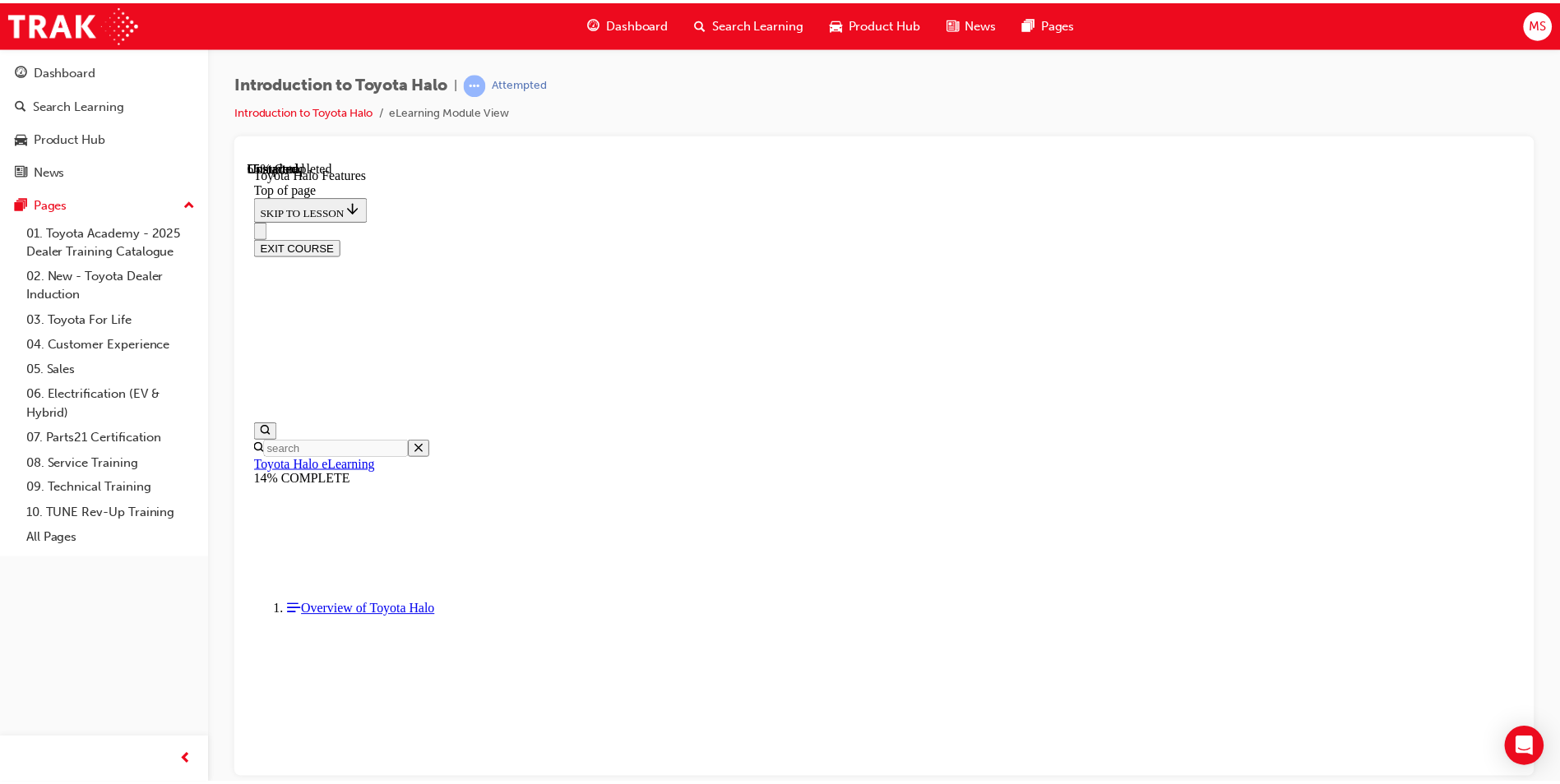
scroll to position [1696, 0]
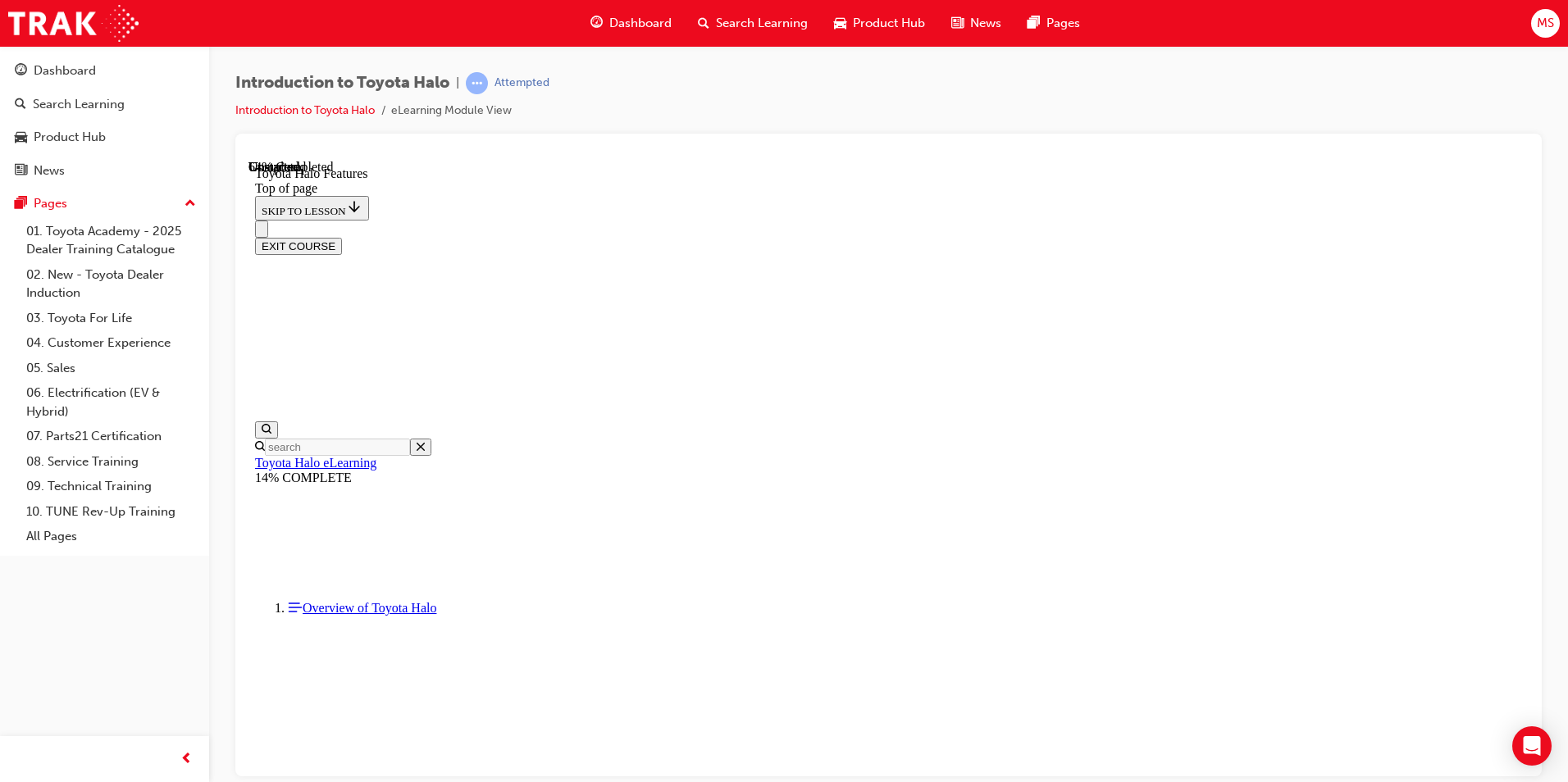
click at [643, 16] on span "Dashboard" at bounding box center [640, 24] width 62 height 19
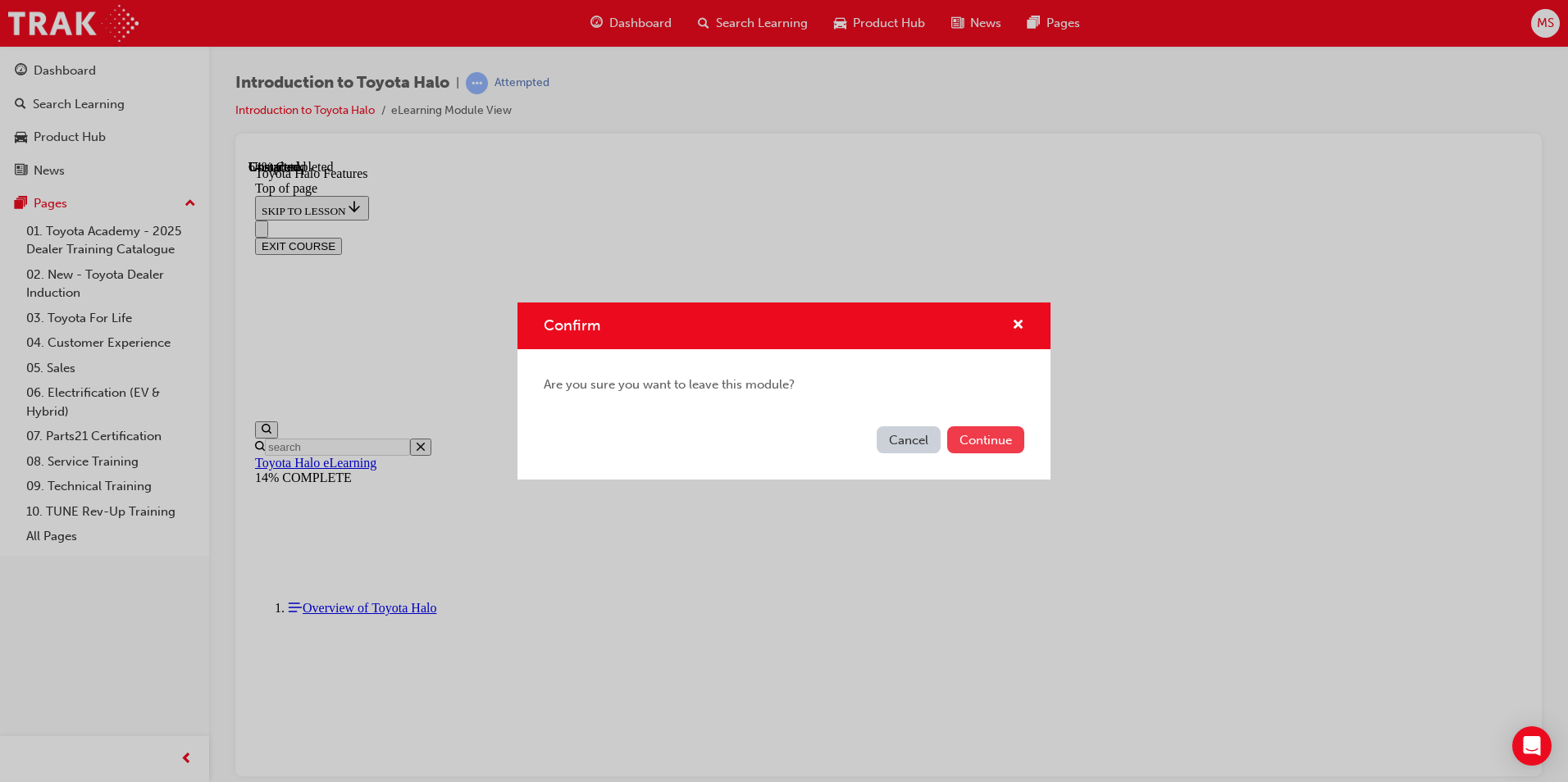
click at [993, 447] on button "Continue" at bounding box center [986, 440] width 78 height 27
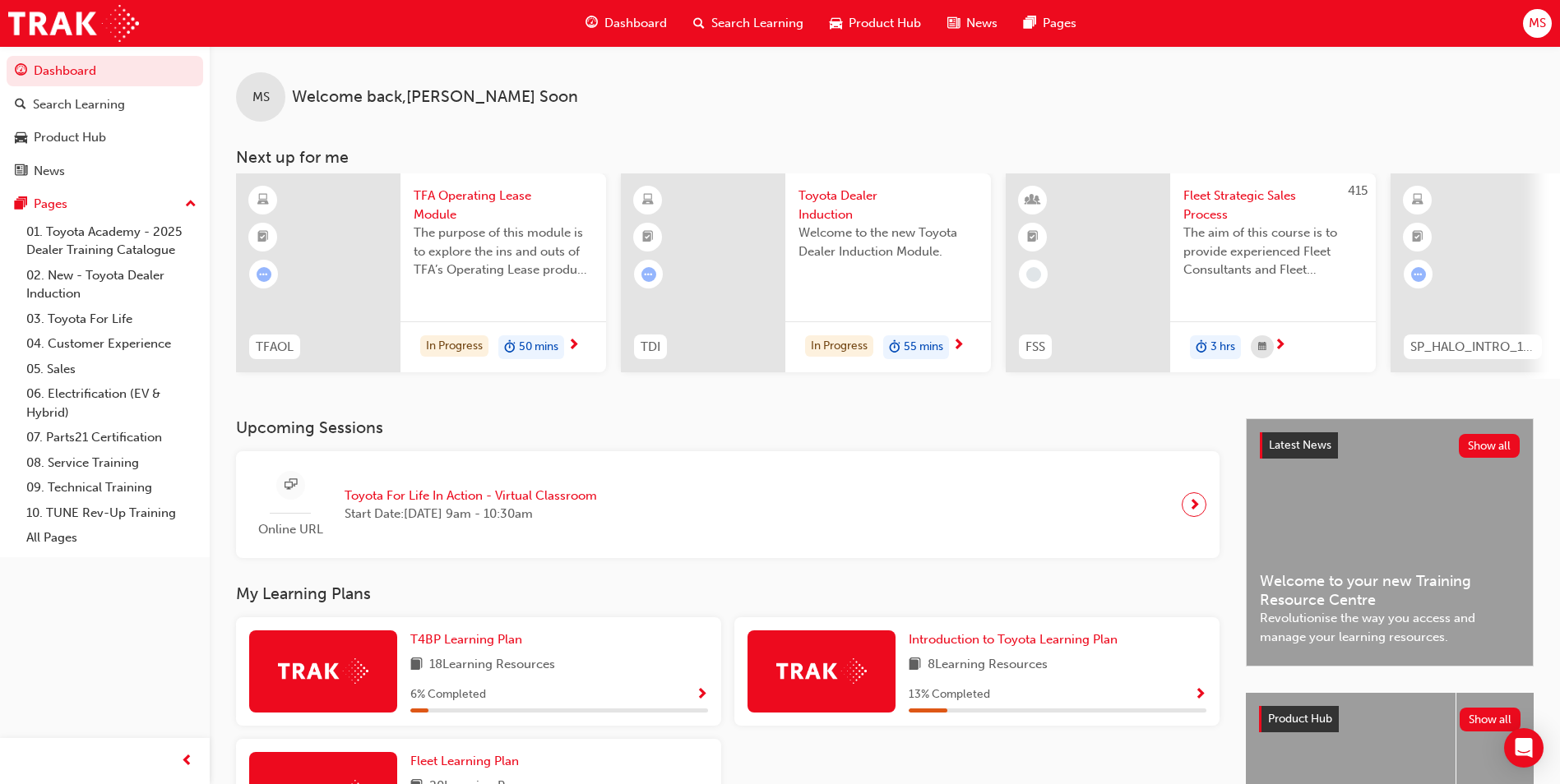
click at [561, 337] on div "50 mins" at bounding box center [531, 348] width 65 height 25
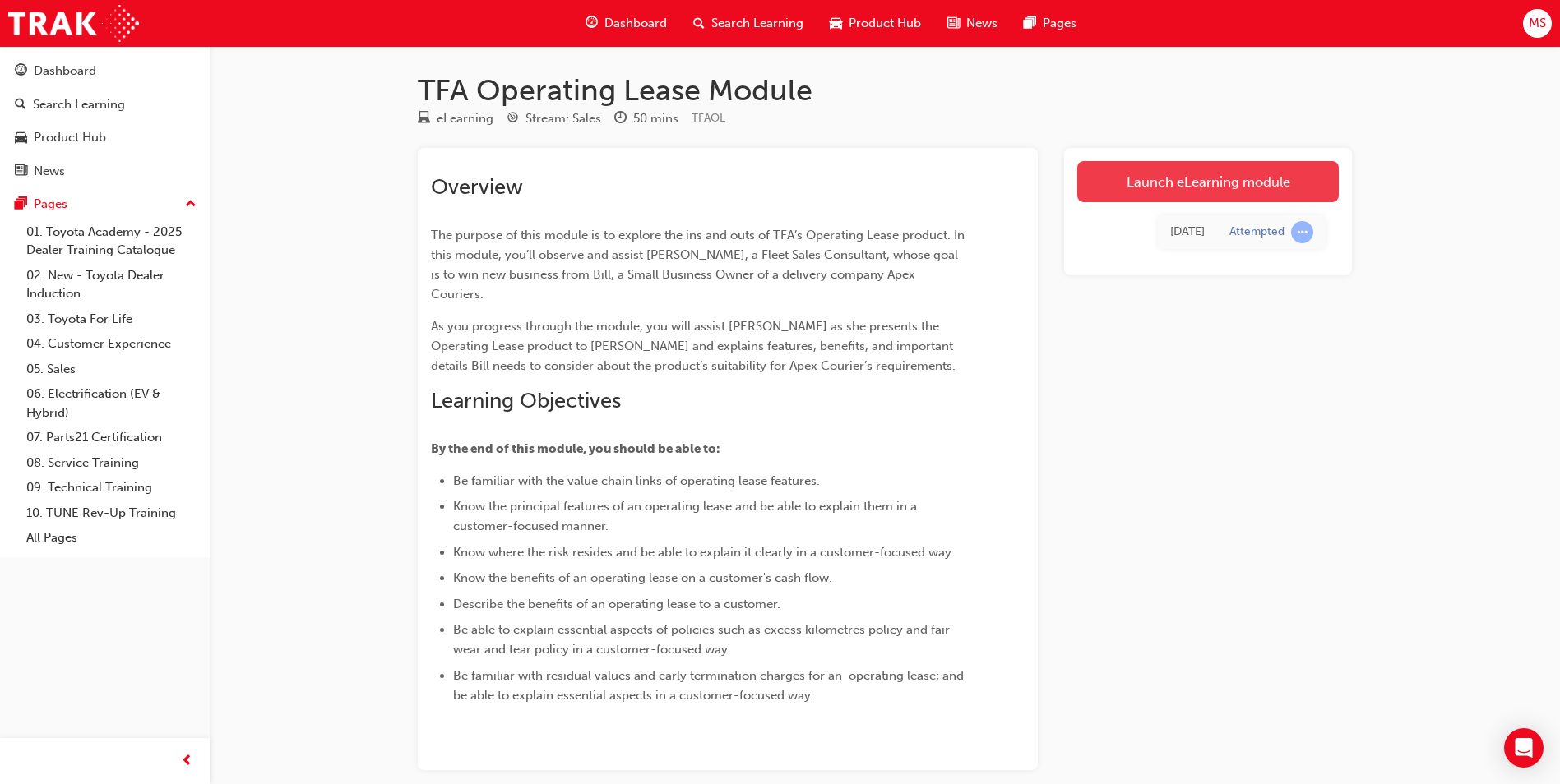
click at [1110, 189] on link "Launch eLearning module" at bounding box center [1208, 181] width 262 height 41
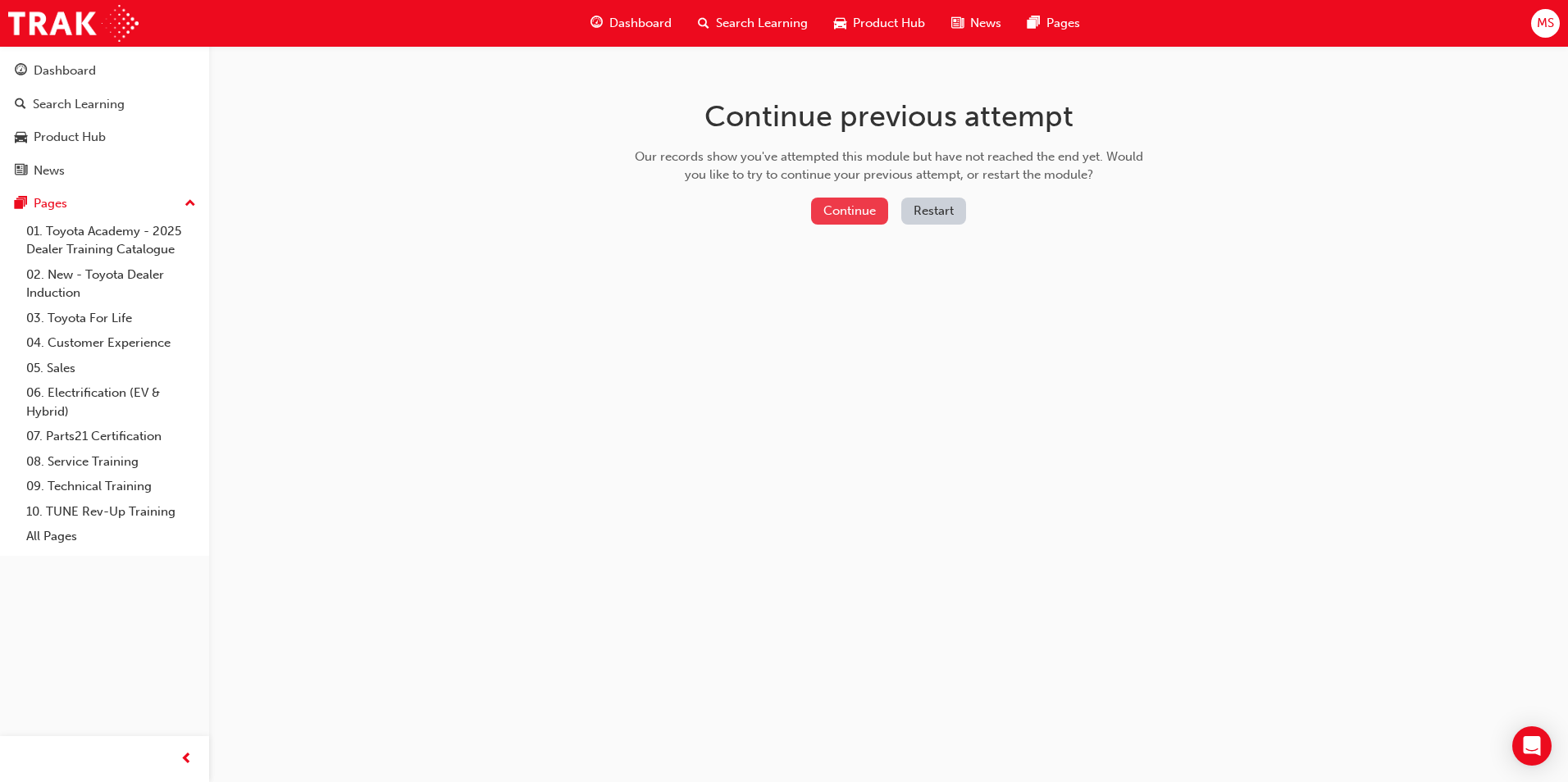
click at [865, 222] on button "Continue" at bounding box center [850, 211] width 78 height 27
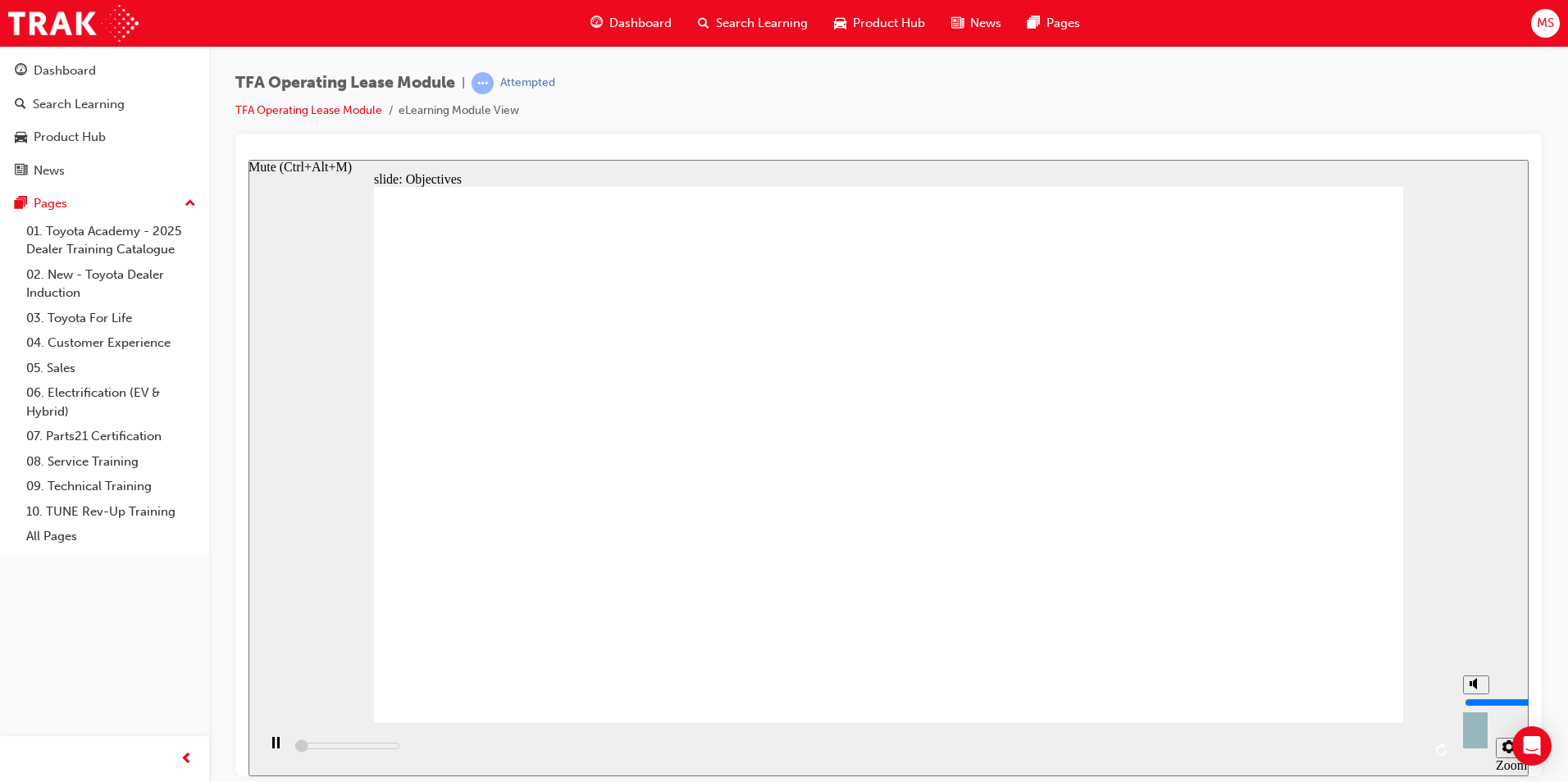
click at [1470, 686] on rect "Mute (Ctrl+Alt+M)" at bounding box center [1471, 683] width 3 height 5
type input "700"
type input "0"
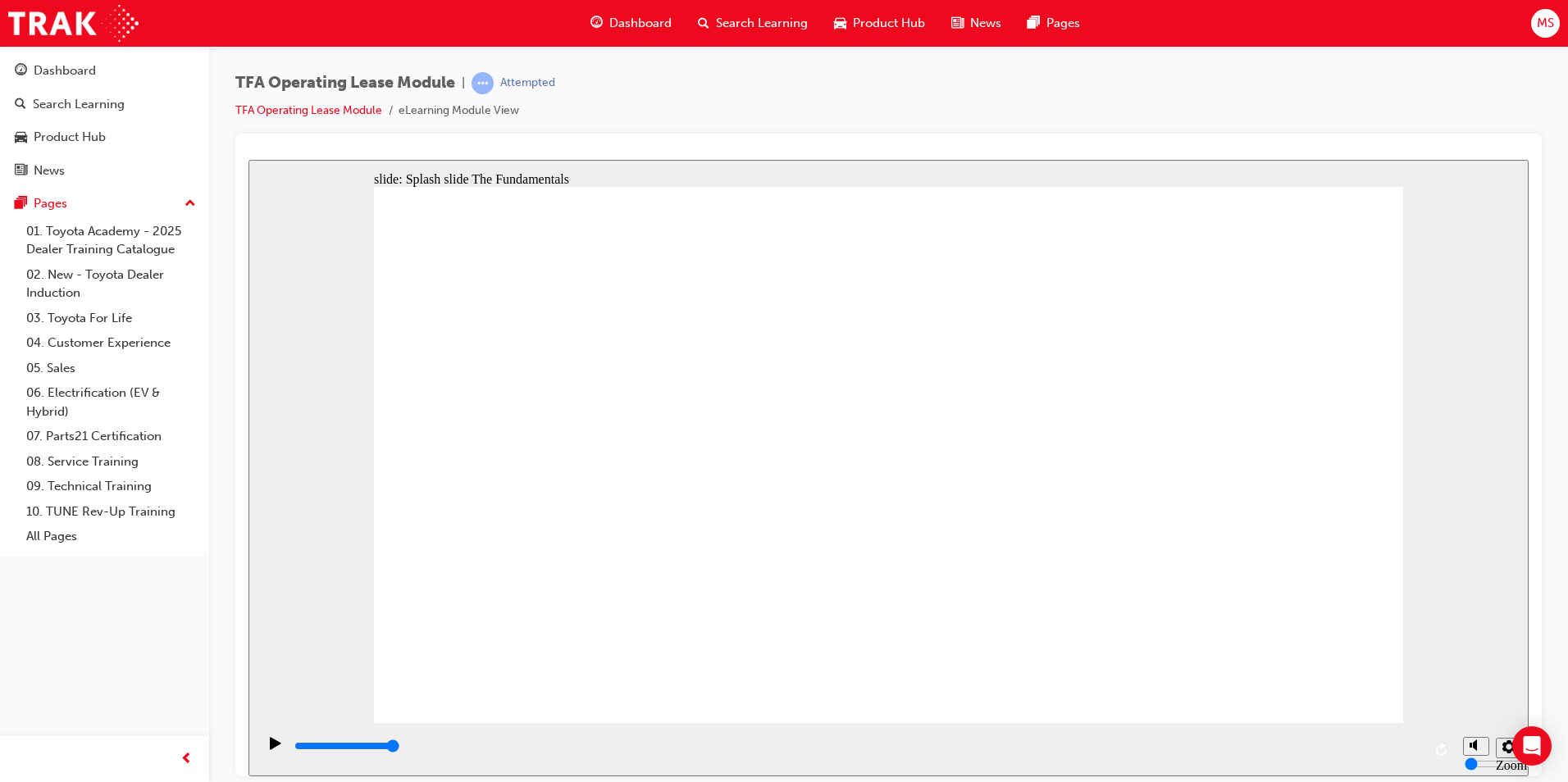
drag, startPoint x: 970, startPoint y: 622, endPoint x: 970, endPoint y: 642, distance: 20.0
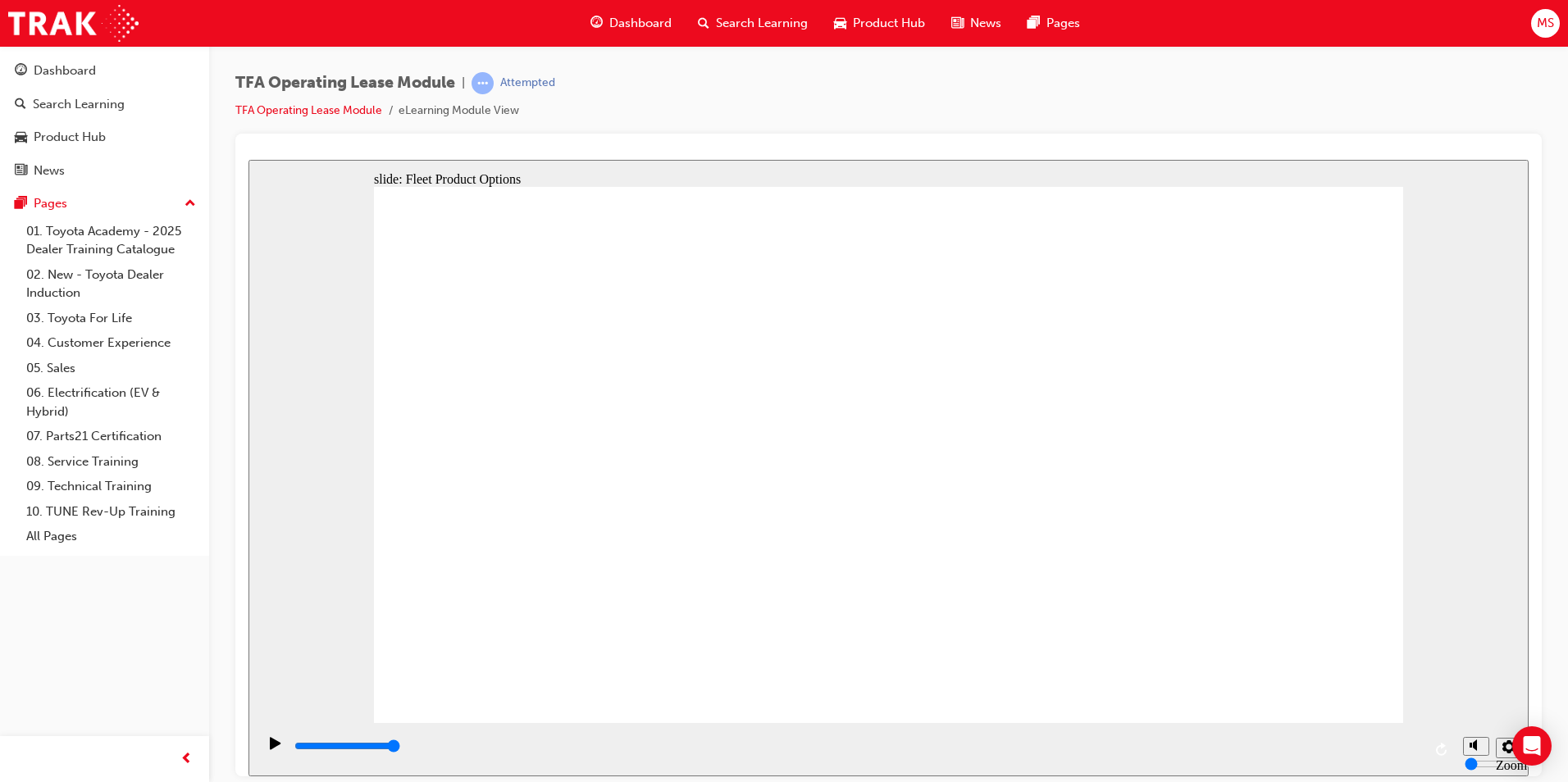
drag, startPoint x: 548, startPoint y: 443, endPoint x: 964, endPoint y: 475, distance: 417.2
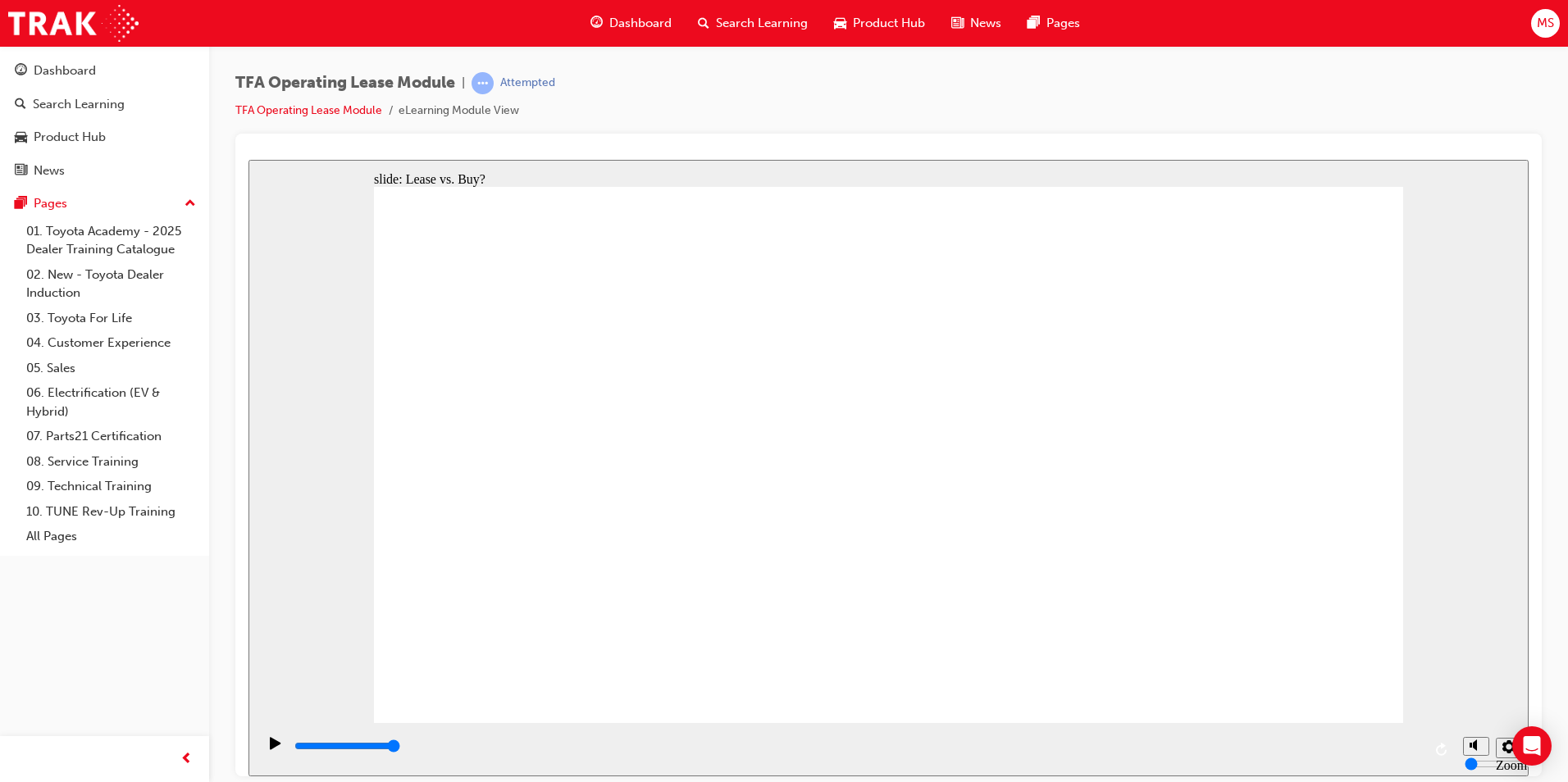
drag, startPoint x: 654, startPoint y: 471, endPoint x: 1064, endPoint y: 485, distance: 410.2
drag, startPoint x: 662, startPoint y: 603, endPoint x: 1240, endPoint y: 476, distance: 591.8
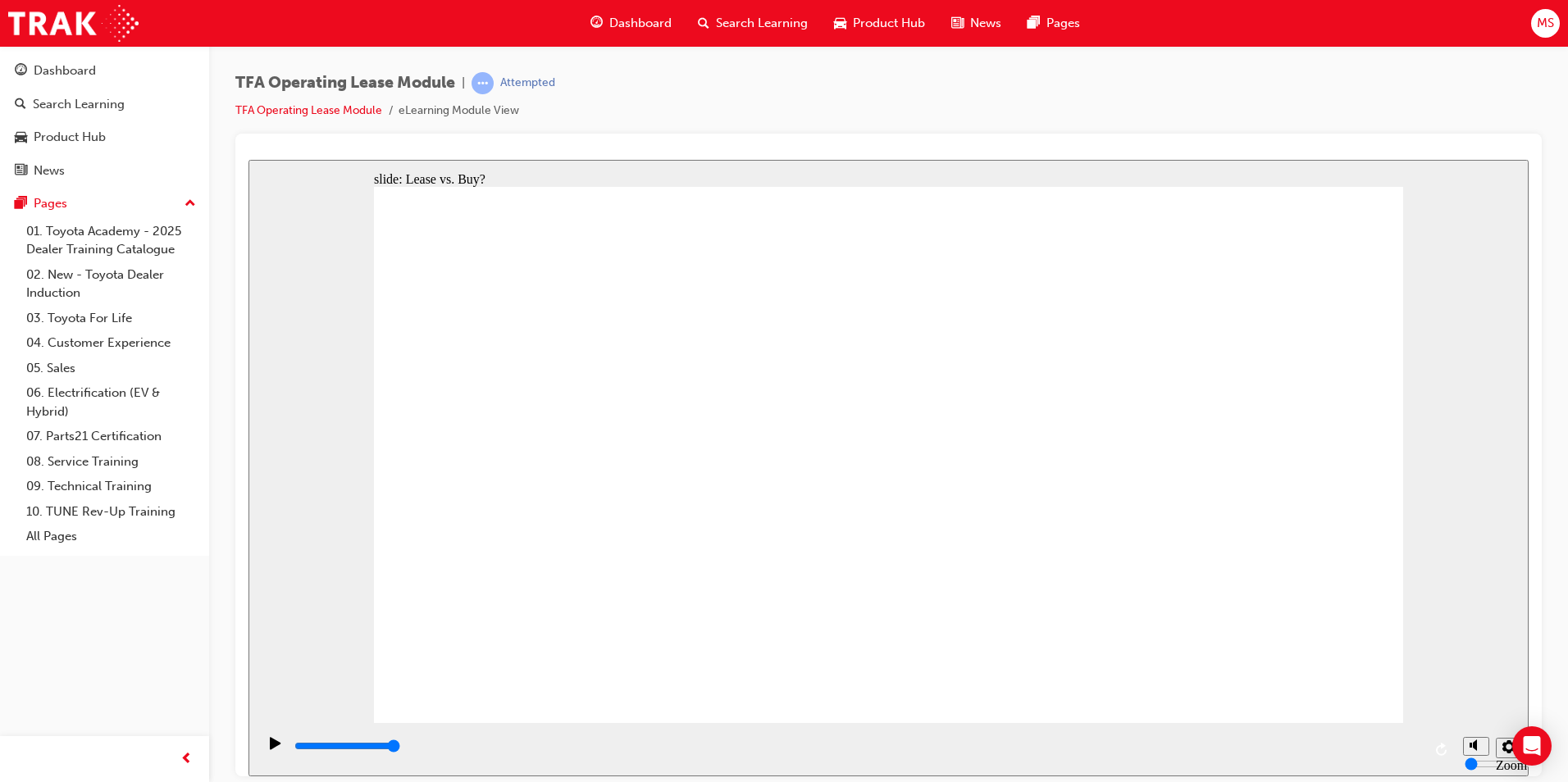
type input "4200"
radio input "true"
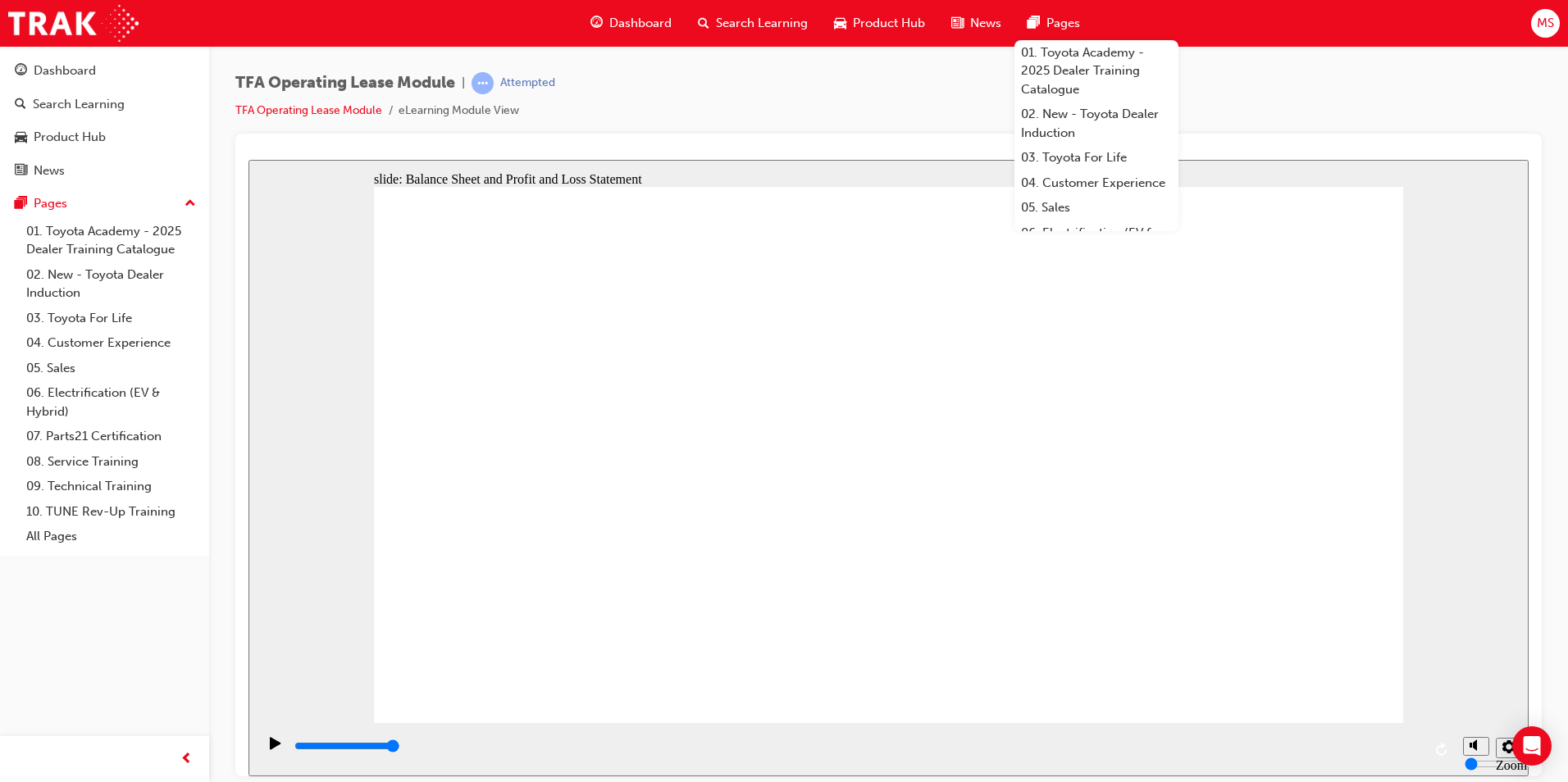
drag, startPoint x: 915, startPoint y: 571, endPoint x: 348, endPoint y: 478, distance: 574.6
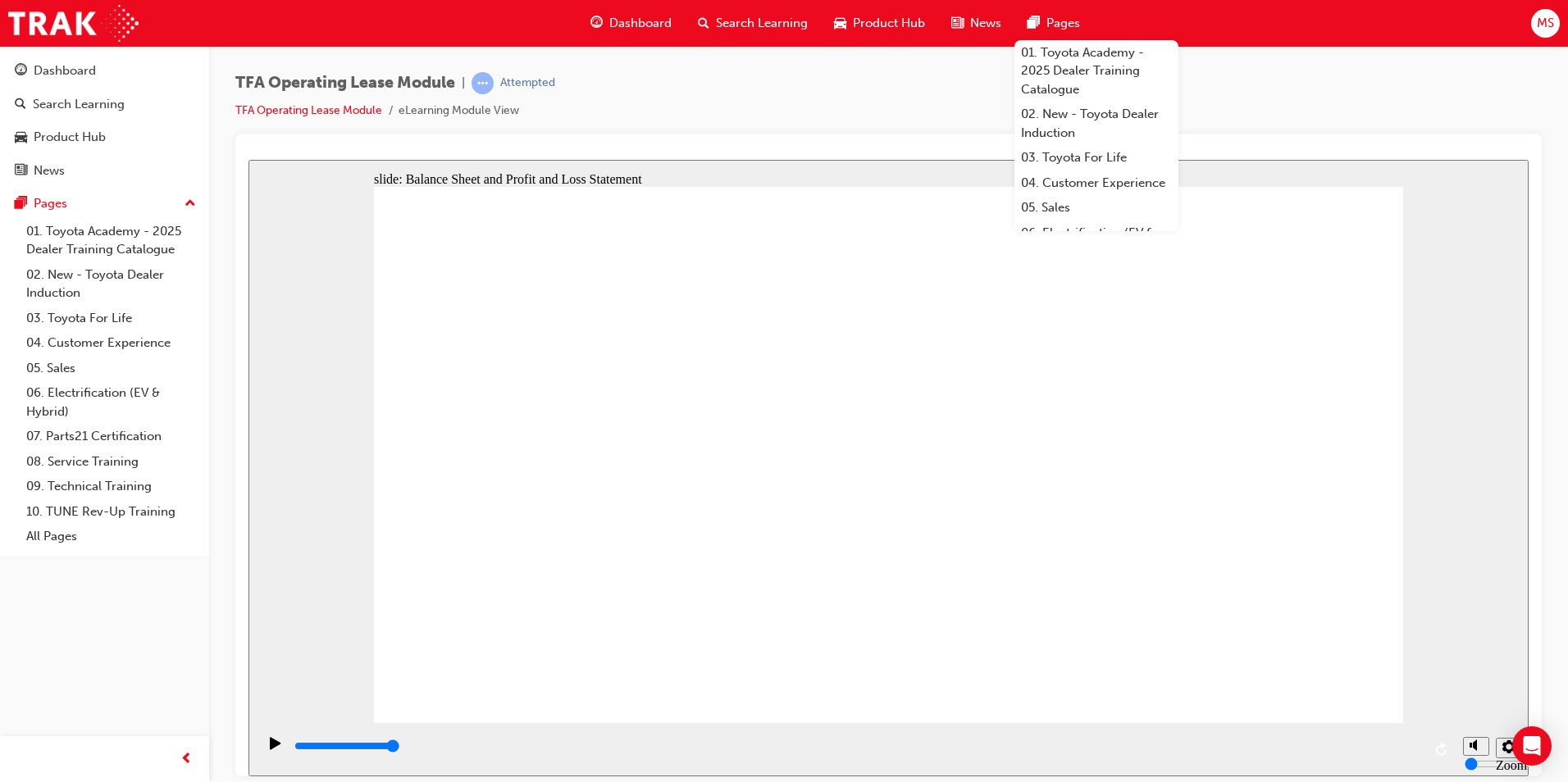
click at [1297, 102] on div "TFA Operating Lease Module | Attempted TFA Operating Lease Module eLearning Mod…" at bounding box center [889, 102] width 1307 height 61
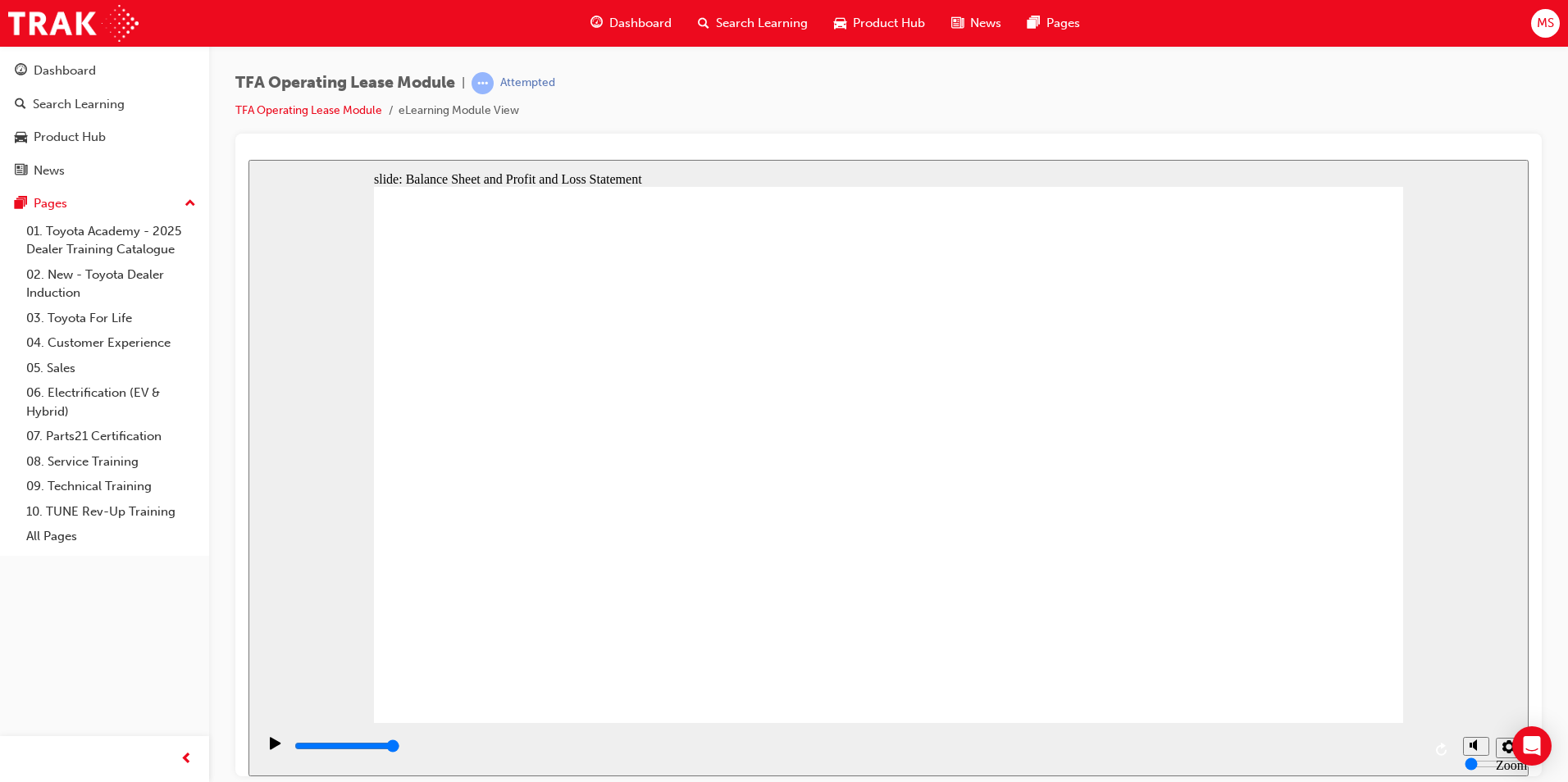
drag, startPoint x: 493, startPoint y: 530, endPoint x: 520, endPoint y: 516, distance: 30.4
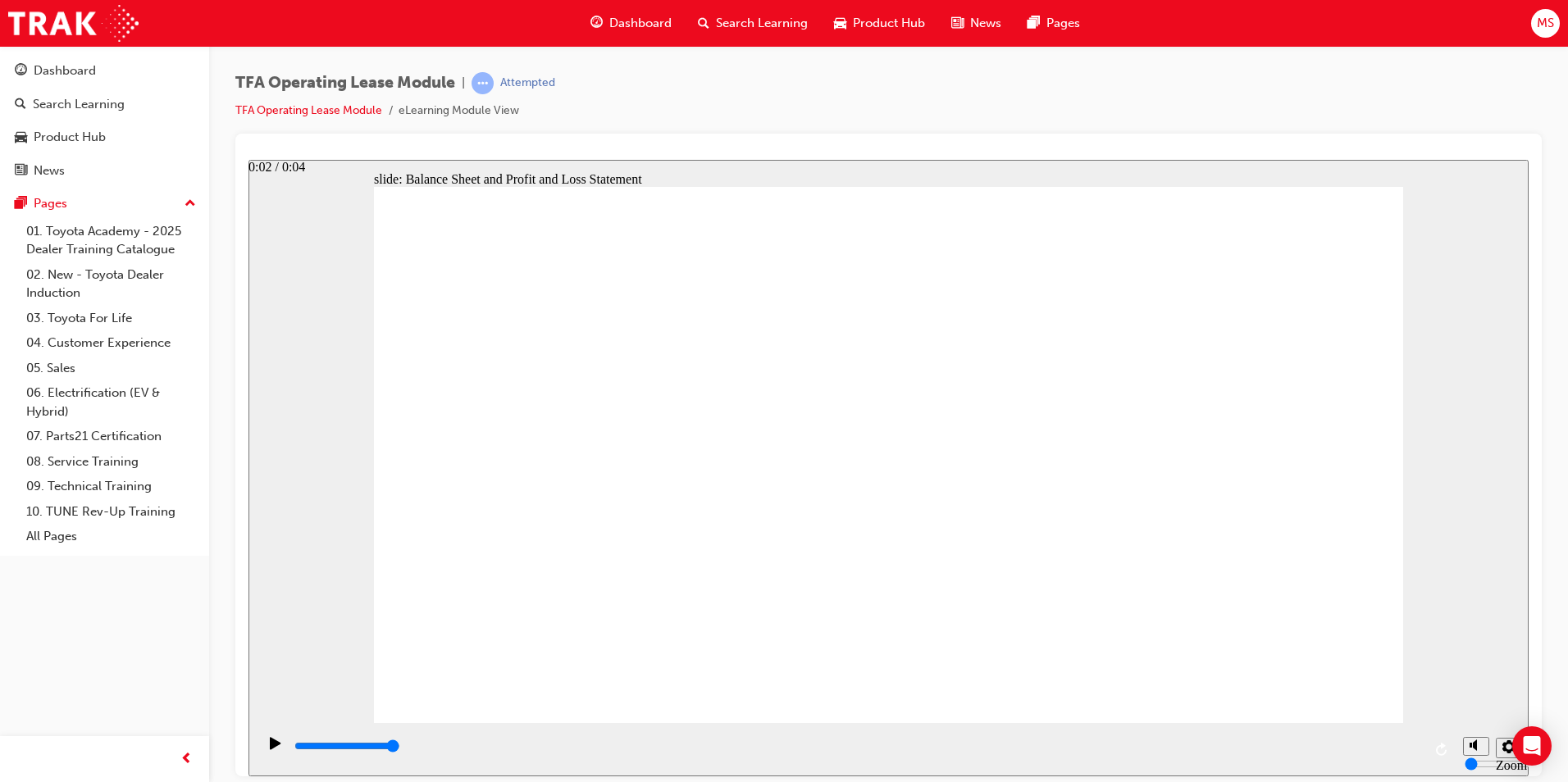
type input "4200"
